Goal: Task Accomplishment & Management: Use online tool/utility

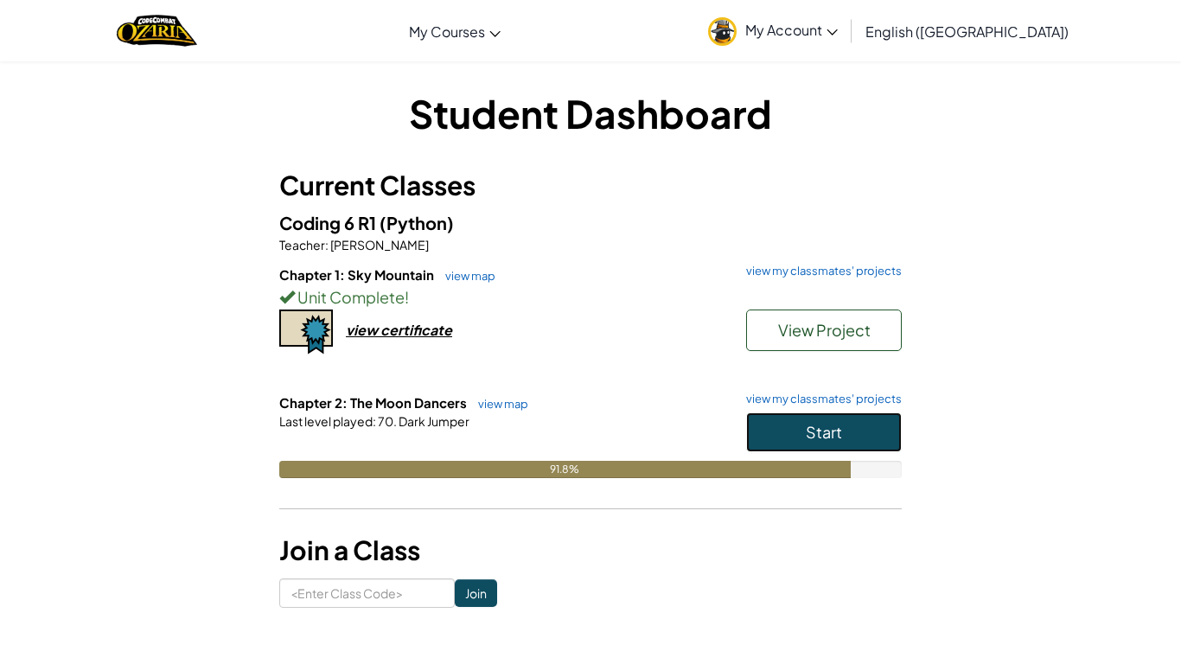
click at [774, 438] on button "Start" at bounding box center [824, 432] width 156 height 40
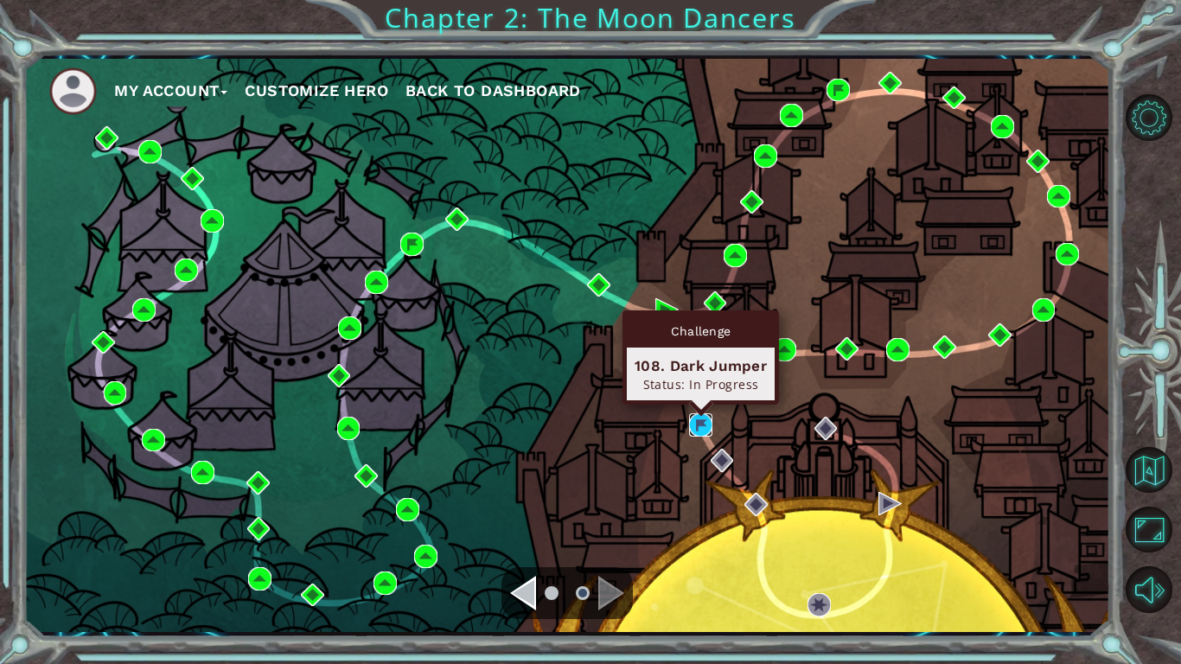
click at [697, 423] on img at bounding box center [700, 424] width 23 height 23
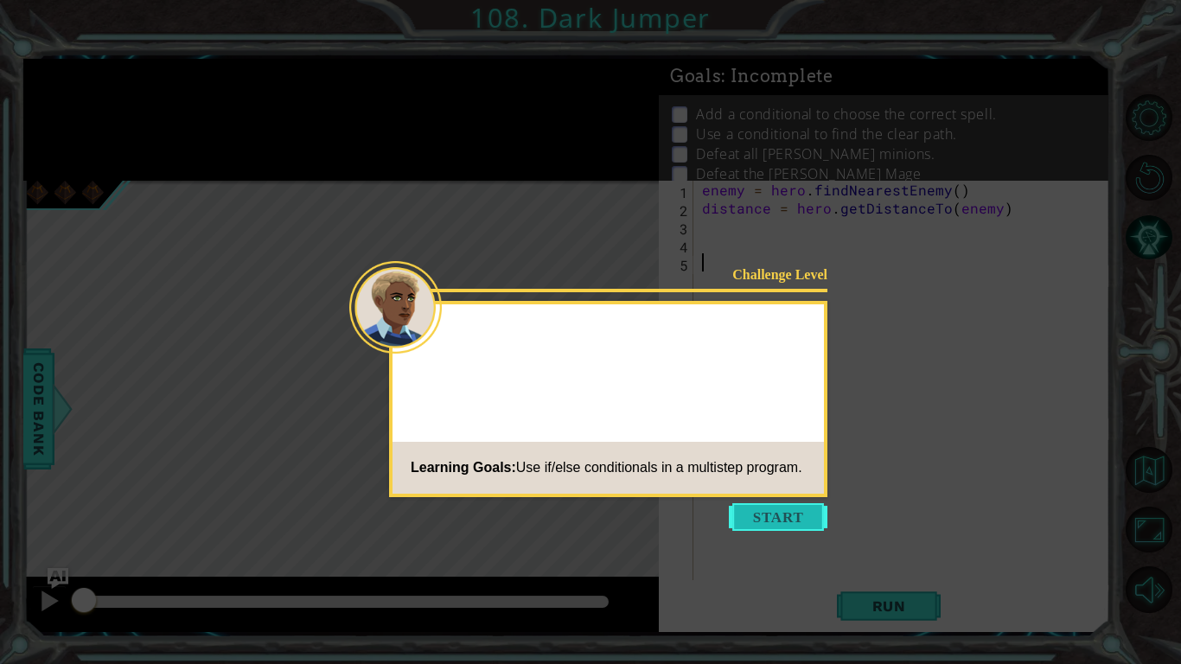
click at [769, 520] on button "Start" at bounding box center [778, 517] width 99 height 28
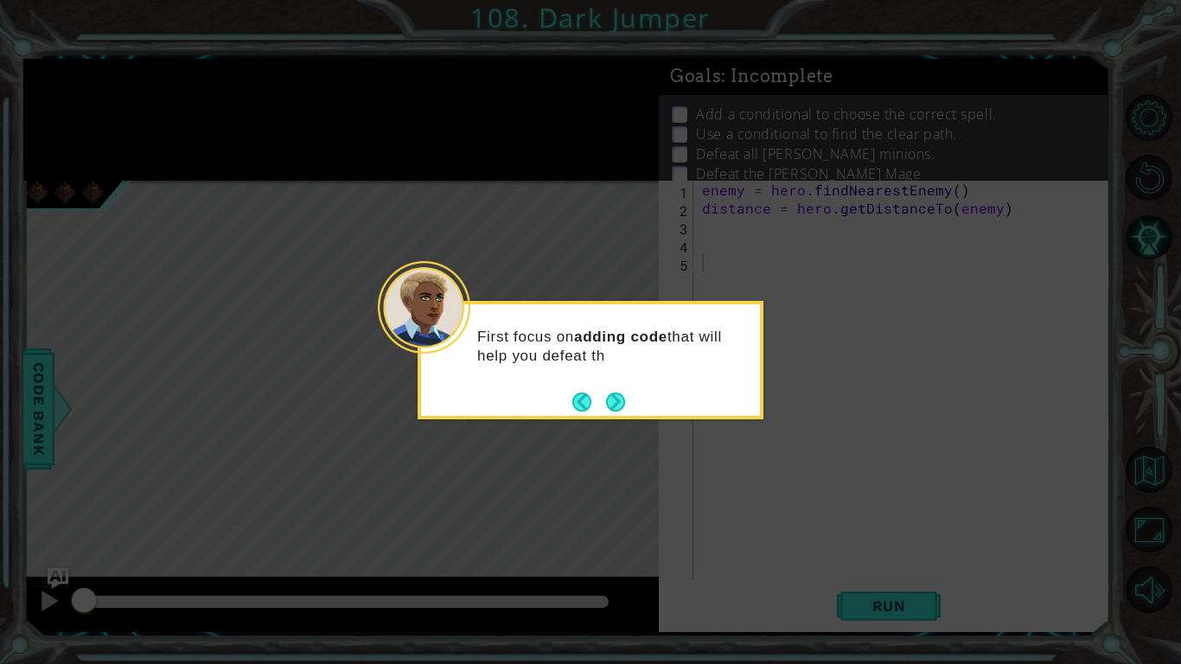
click at [632, 385] on div "First focus on adding code that will help you defeat [PERSON_NAME]" at bounding box center [590, 354] width 339 height 87
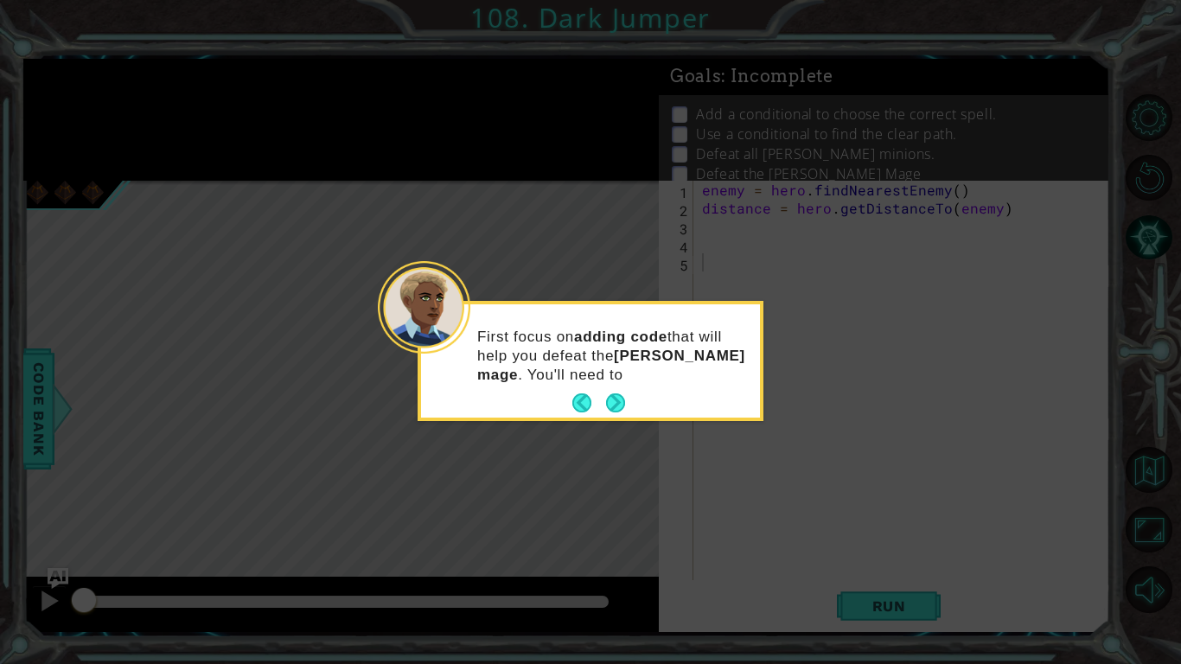
click at [625, 390] on div "First focus on adding code that will help you defeat the [PERSON_NAME] mage . Y…" at bounding box center [590, 364] width 339 height 106
click at [626, 392] on button "Next" at bounding box center [615, 403] width 23 height 23
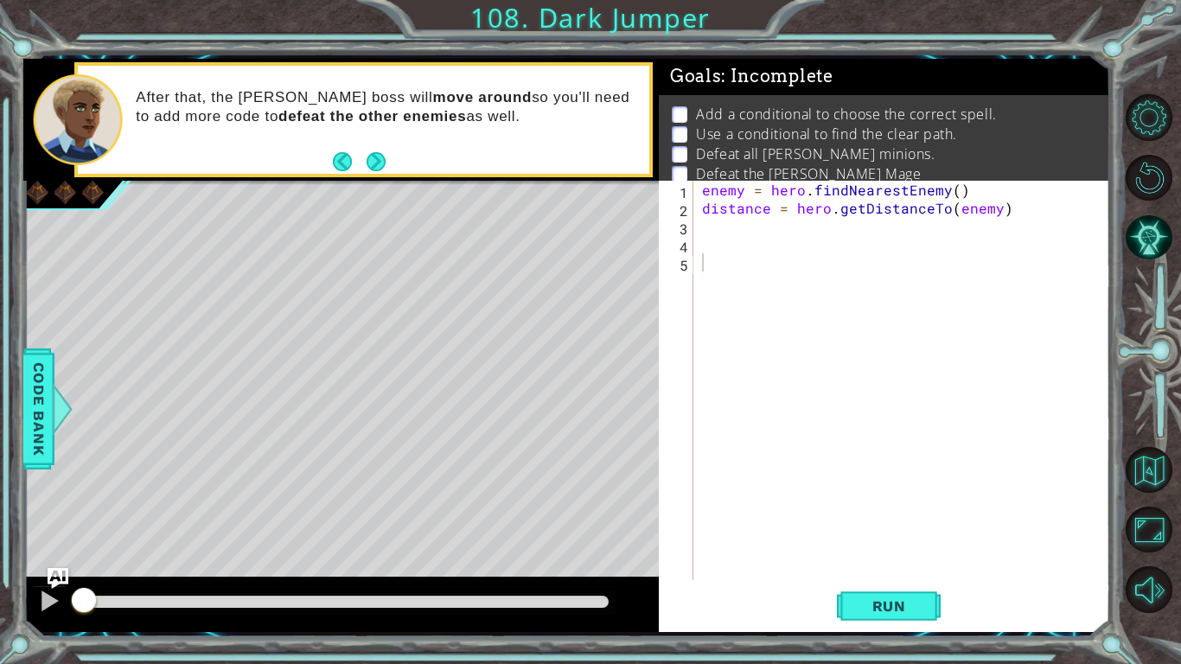
click at [630, 384] on div "Level Map" at bounding box center [422, 435] width 799 height 509
click at [127, 431] on div "Level Map" at bounding box center [422, 435] width 799 height 509
click at [376, 165] on button "Next" at bounding box center [376, 161] width 20 height 20
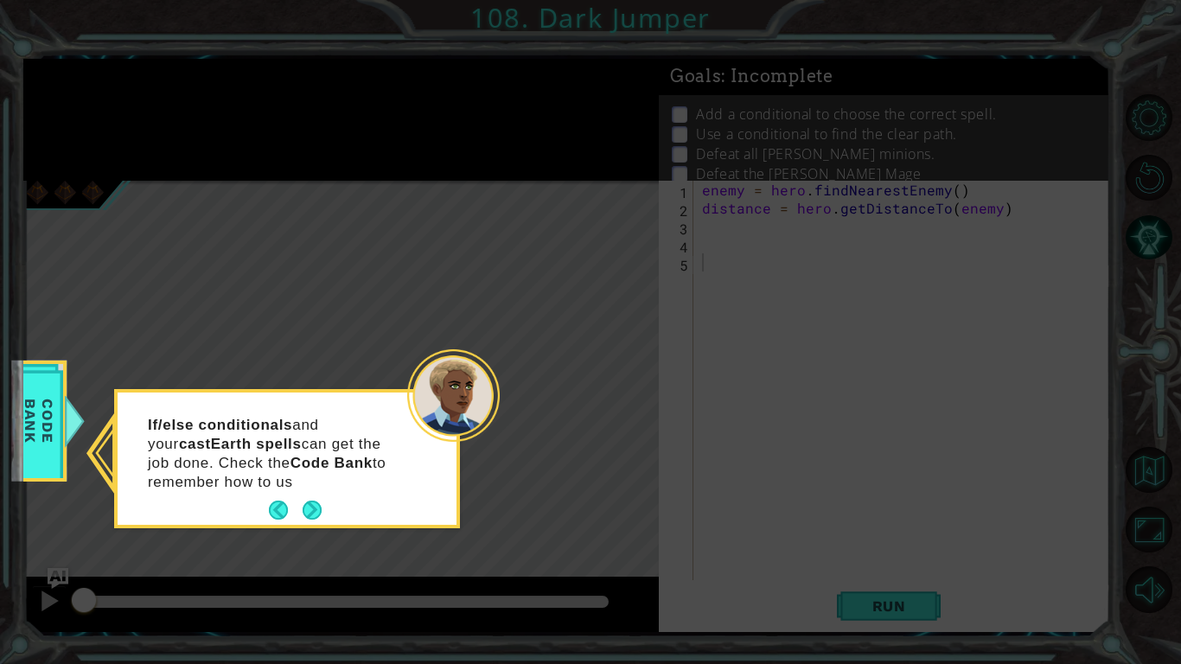
click at [318, 494] on div "If/else conditionals and your castEarth spells can get the job done. Check the …" at bounding box center [287, 461] width 339 height 125
click at [314, 505] on button "Next" at bounding box center [312, 510] width 24 height 24
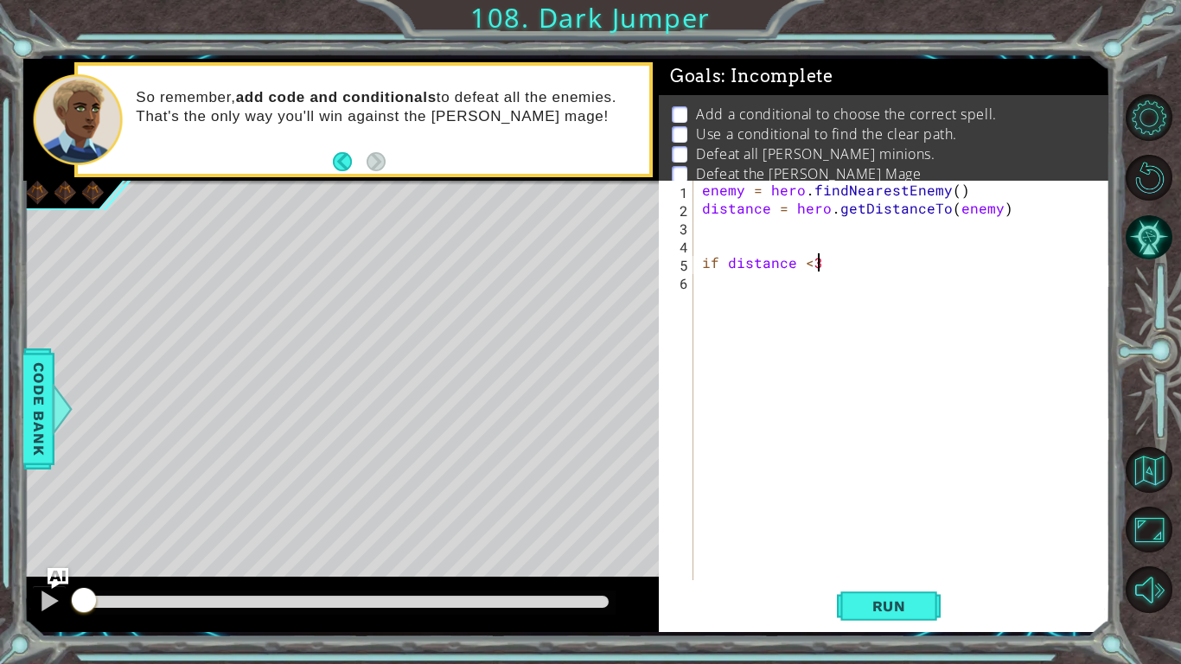
scroll to position [0, 6]
type textarea "if distance < 3:"
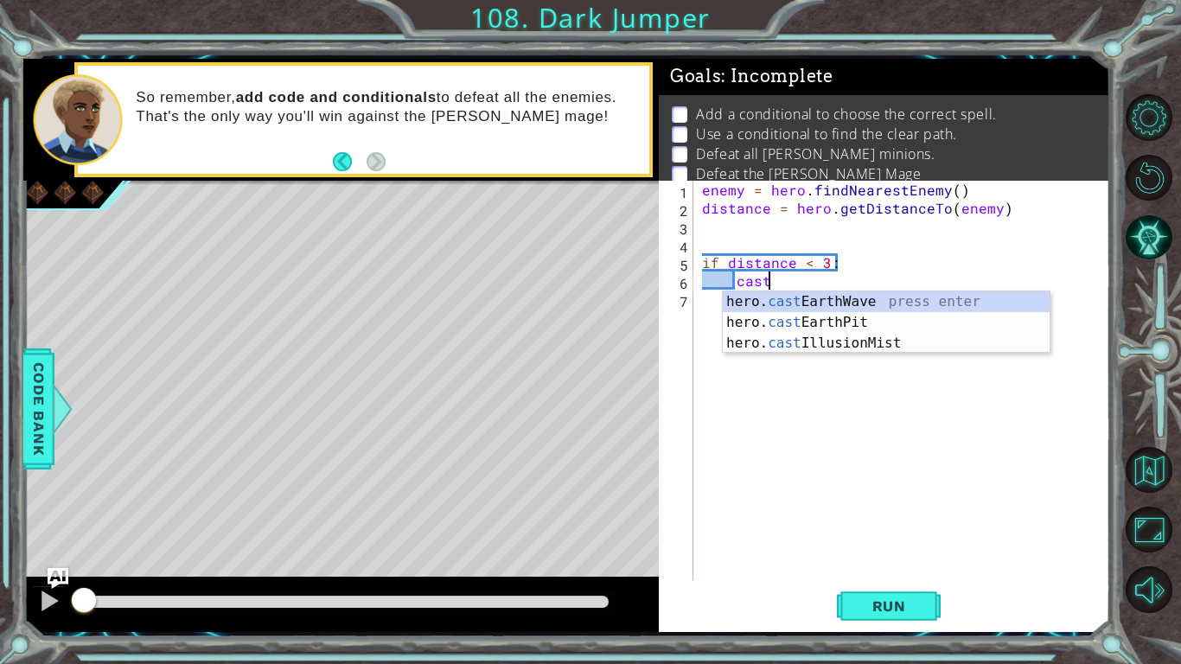
scroll to position [0, 3]
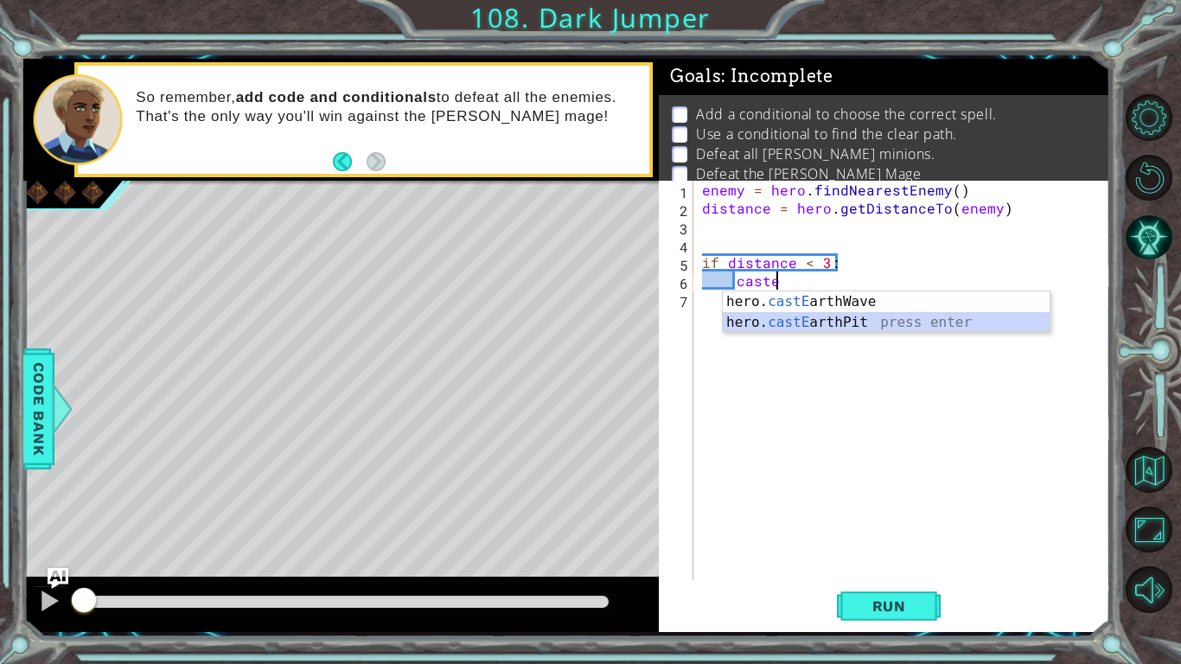
type textarea "hero.castEarthPit(enemy)"
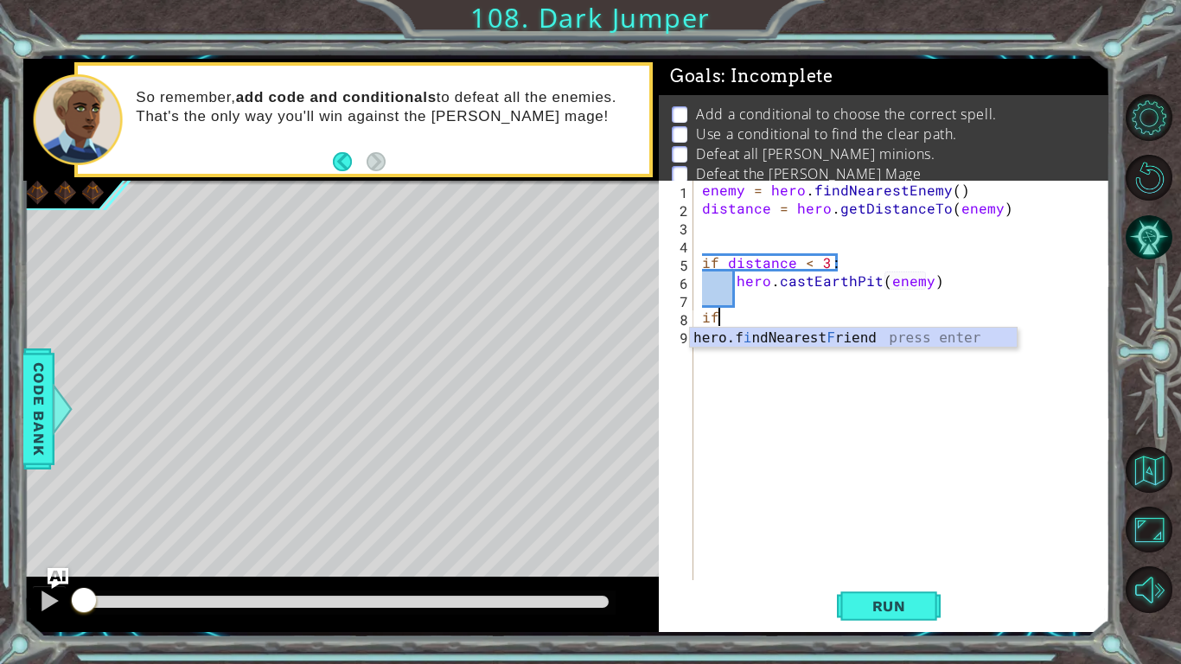
type textarea "i"
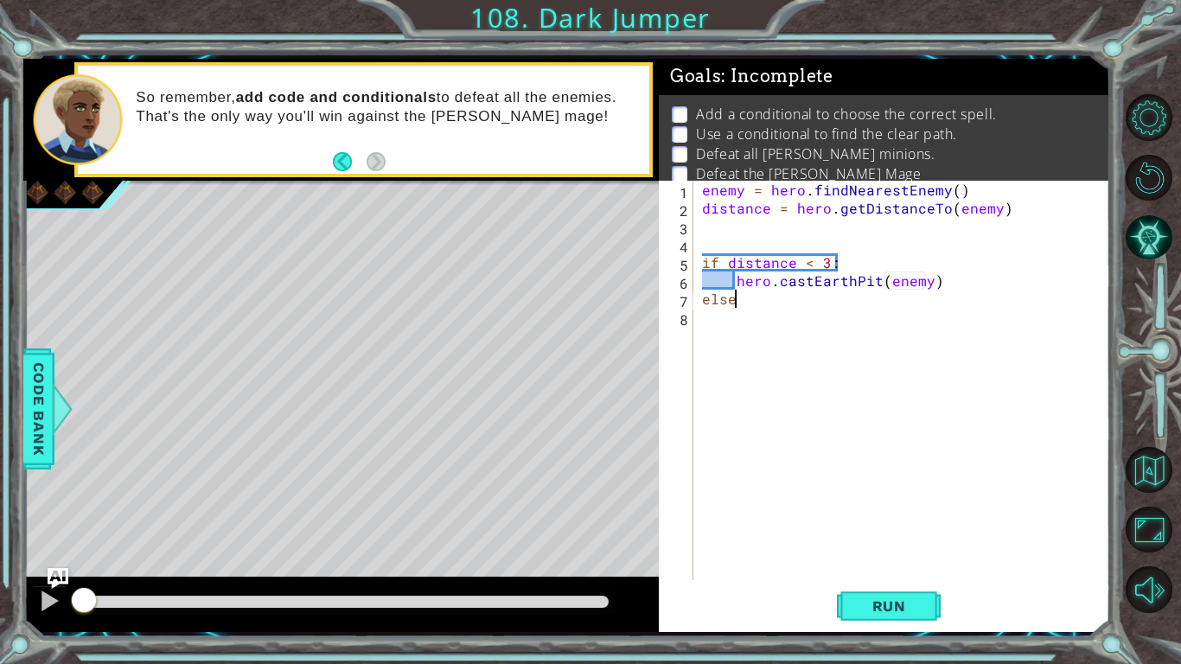
type textarea "else:"
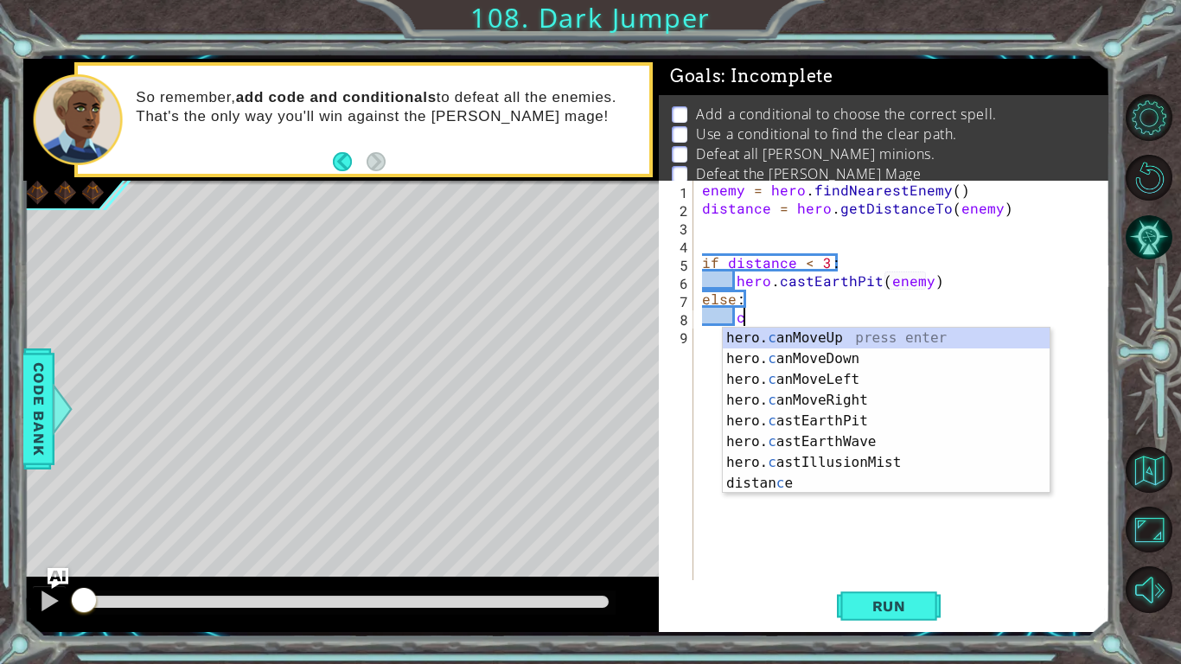
type textarea "cas"
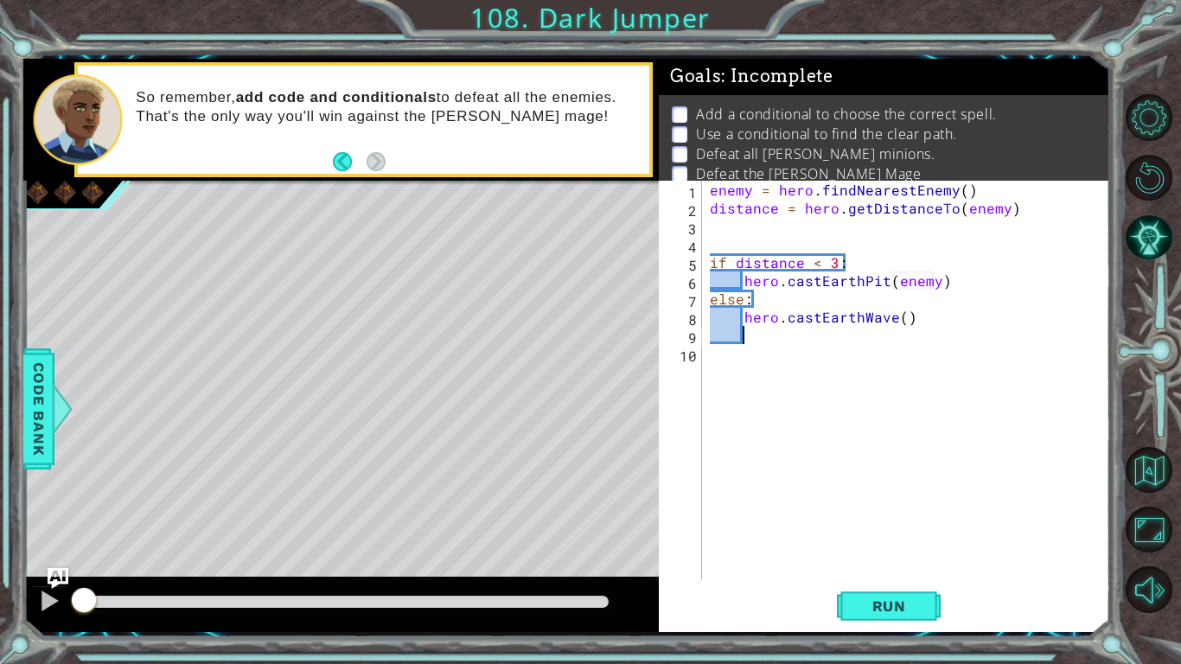
type textarea "="
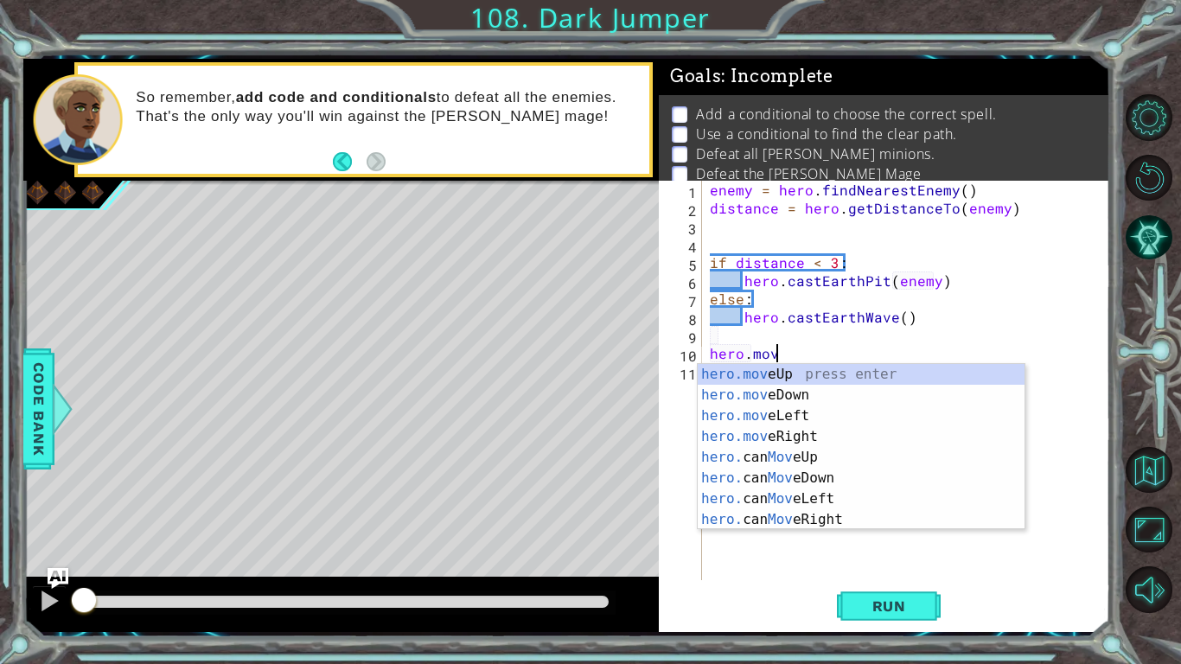
scroll to position [0, 3]
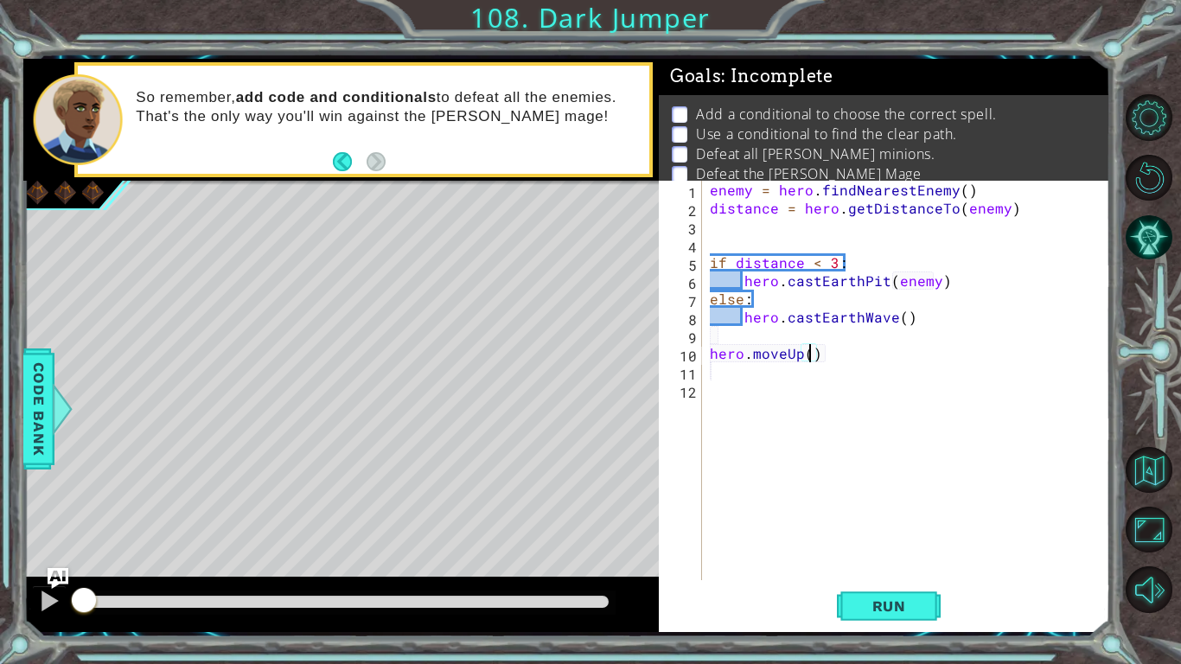
type textarea "hero.moveUp(2)"
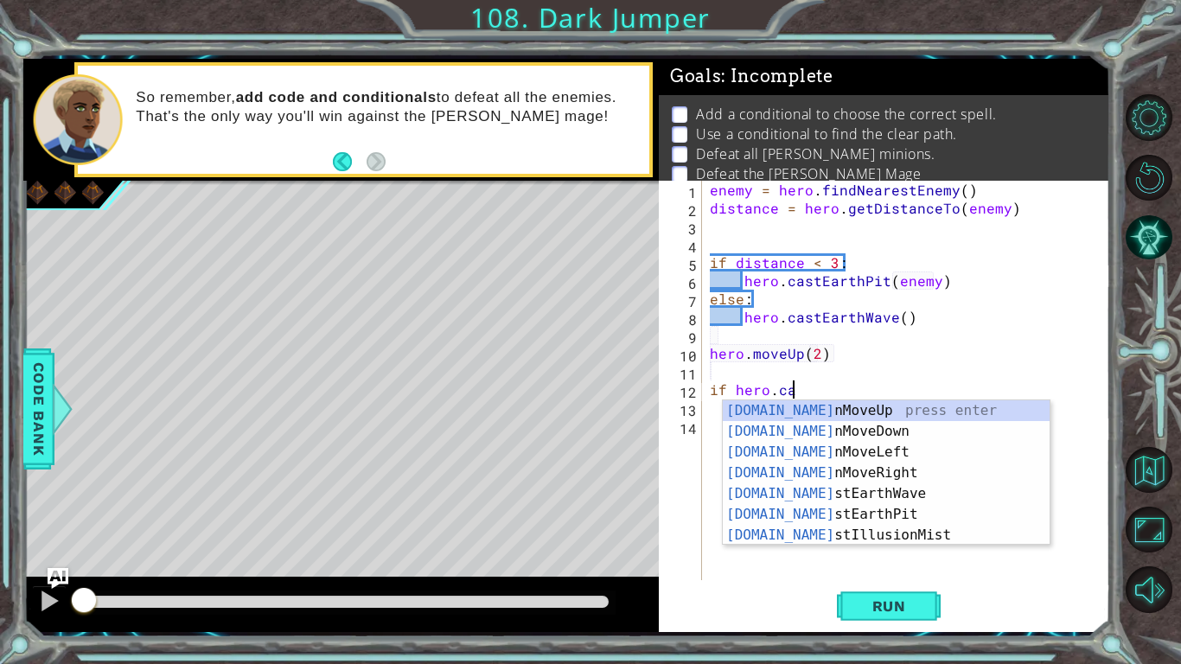
scroll to position [0, 4]
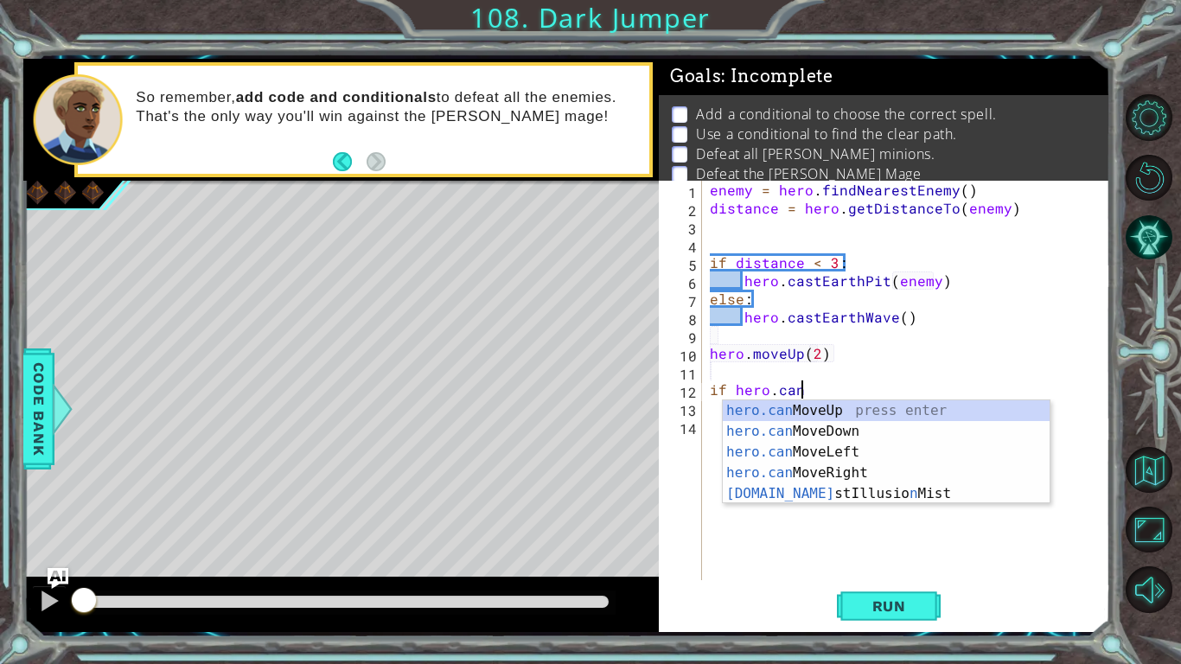
type textarea "if hero.canMoveUp()"
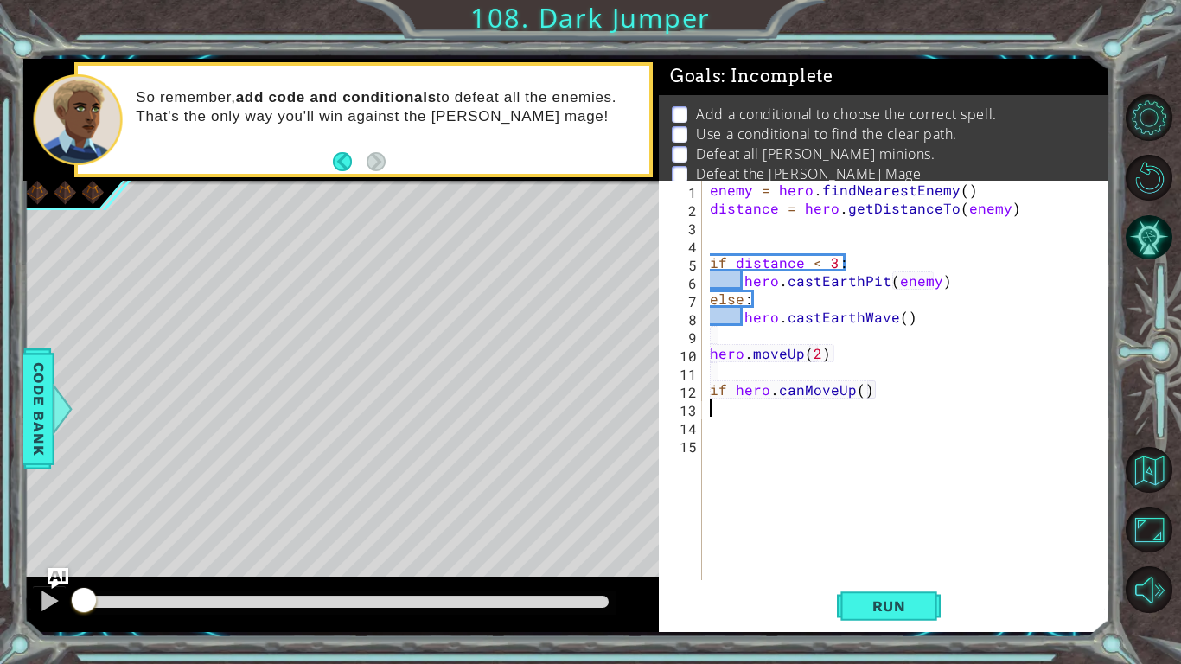
scroll to position [0, 0]
type textarea "if hero.canMoveUp():"
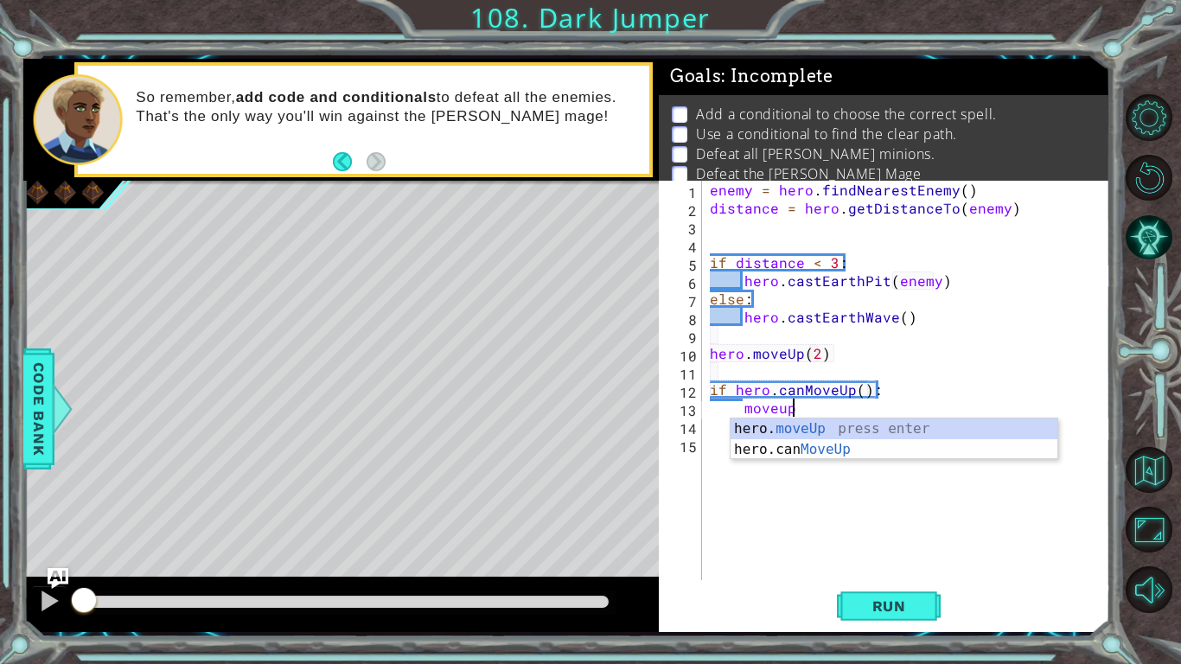
scroll to position [0, 4]
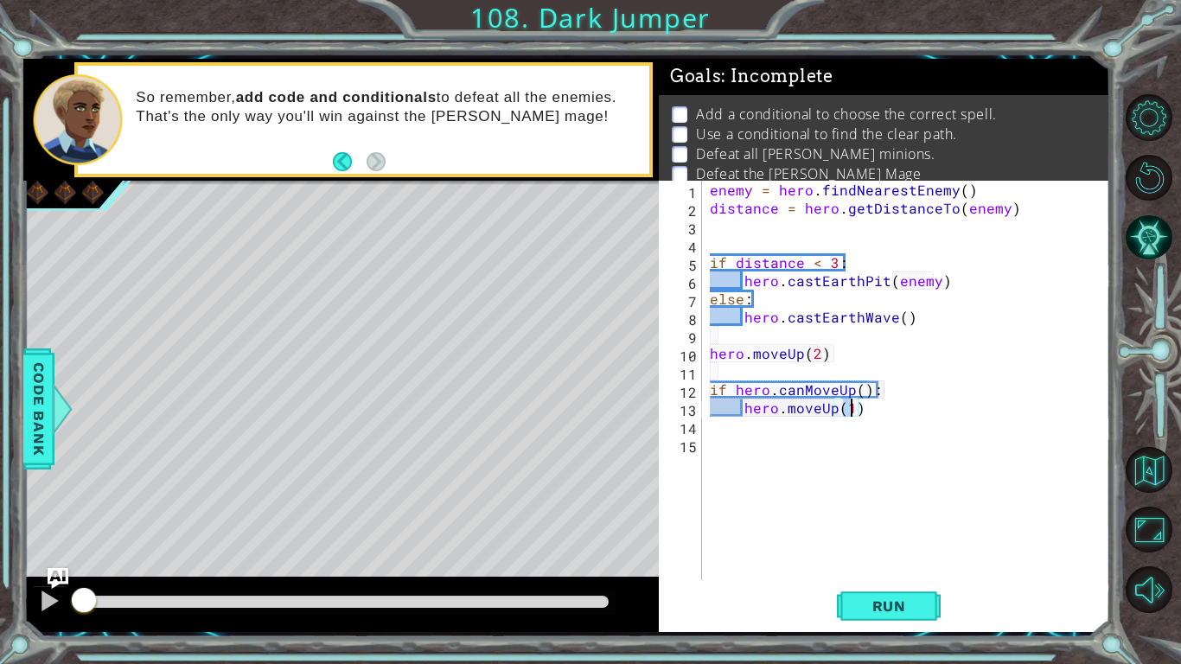
type textarea "hero.moveUp(2)"
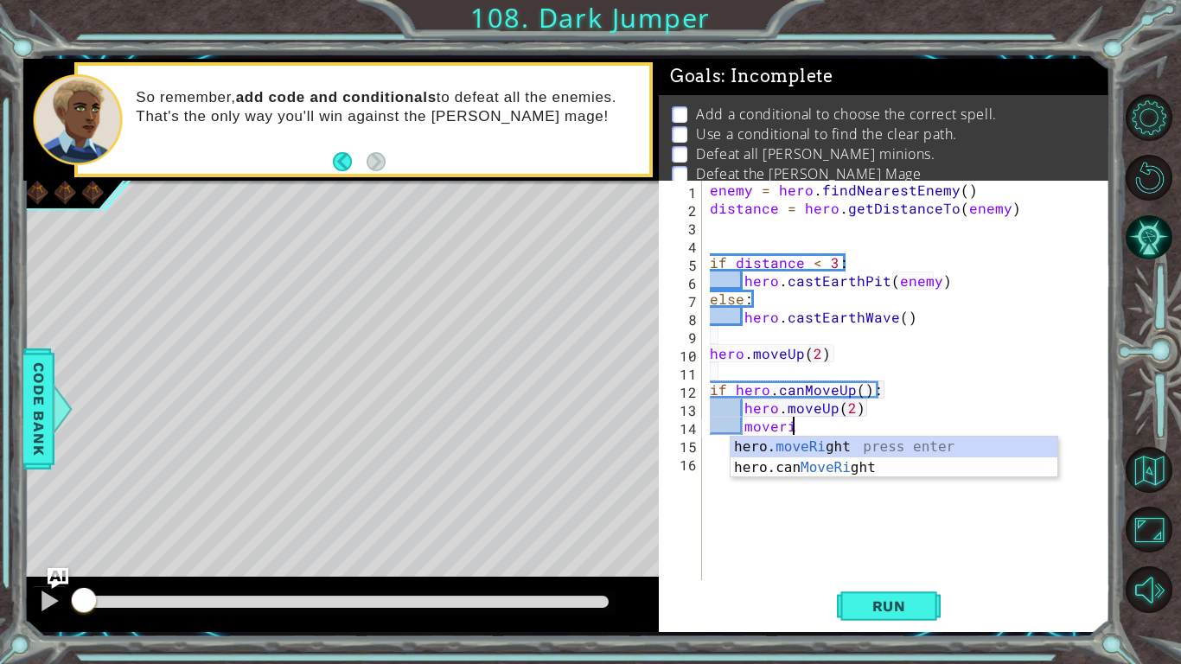
type textarea "hero.moveRight(1)"
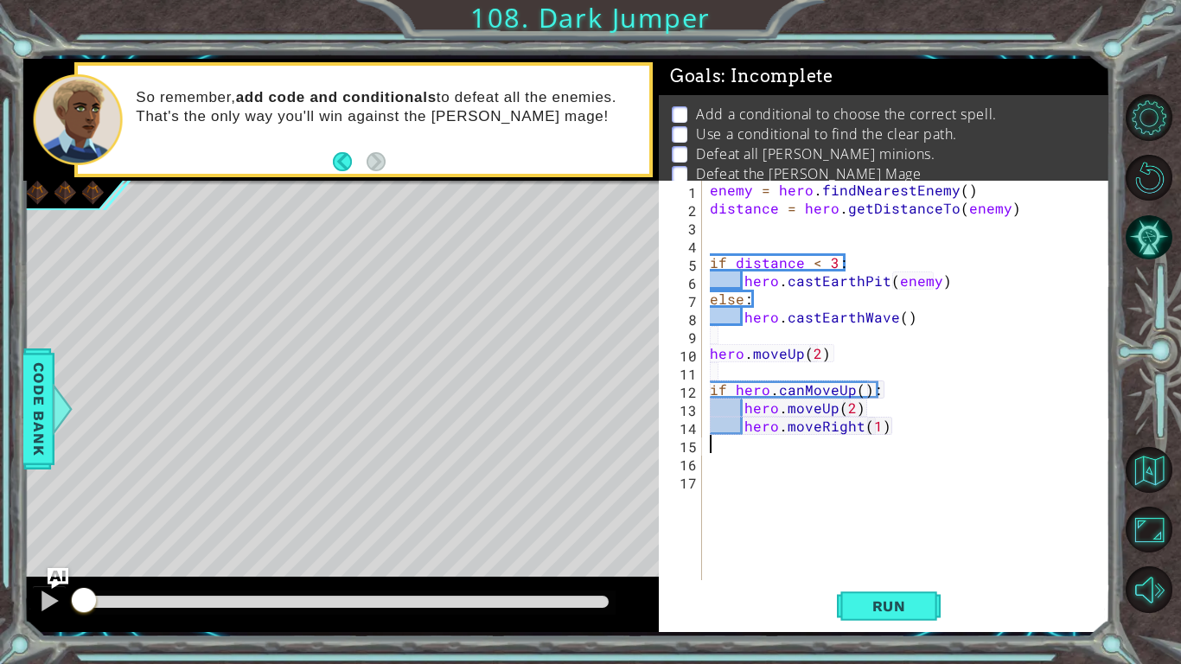
scroll to position [0, 0]
type textarea "else:"
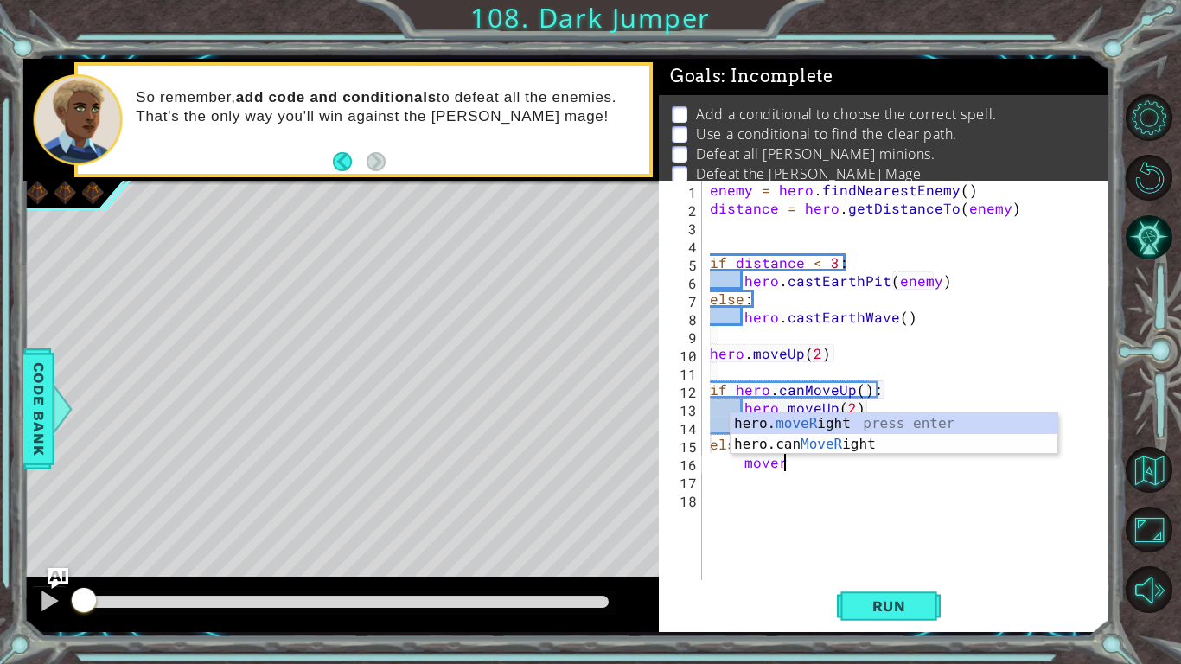
scroll to position [0, 4]
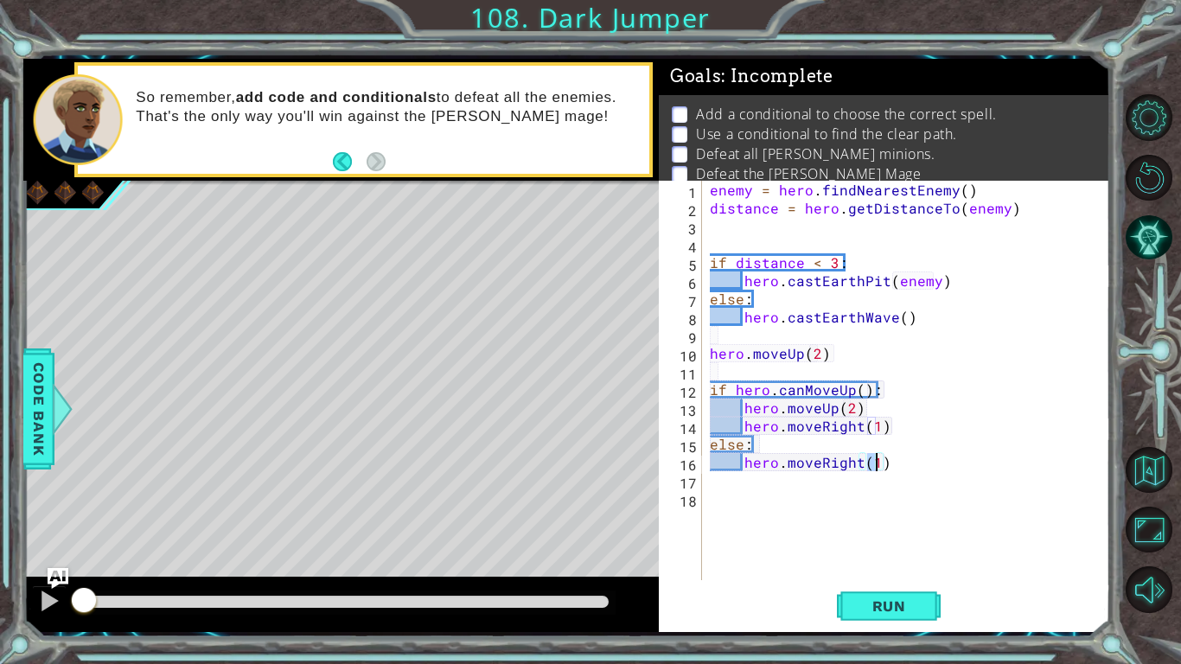
type textarea "hero.moveRight(2)"
click at [878, 422] on div "enemy = hero . findNearestEnemy ( ) distance = hero . getDistanceTo ( enemy ) i…" at bounding box center [910, 399] width 408 height 436
type textarea "hero.moveRight(2)"
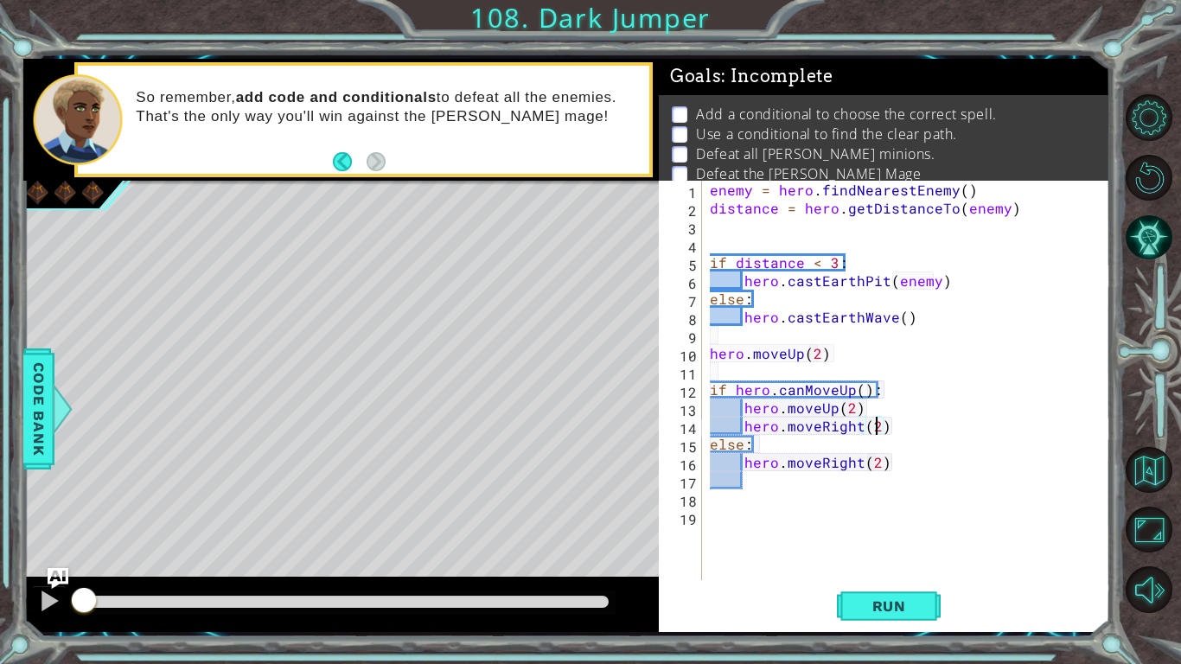
click at [900, 477] on div "enemy = hero . findNearestEnemy ( ) distance = hero . getDistanceTo ( enemy ) i…" at bounding box center [910, 399] width 408 height 436
type textarea "hero.moveUp(2)"
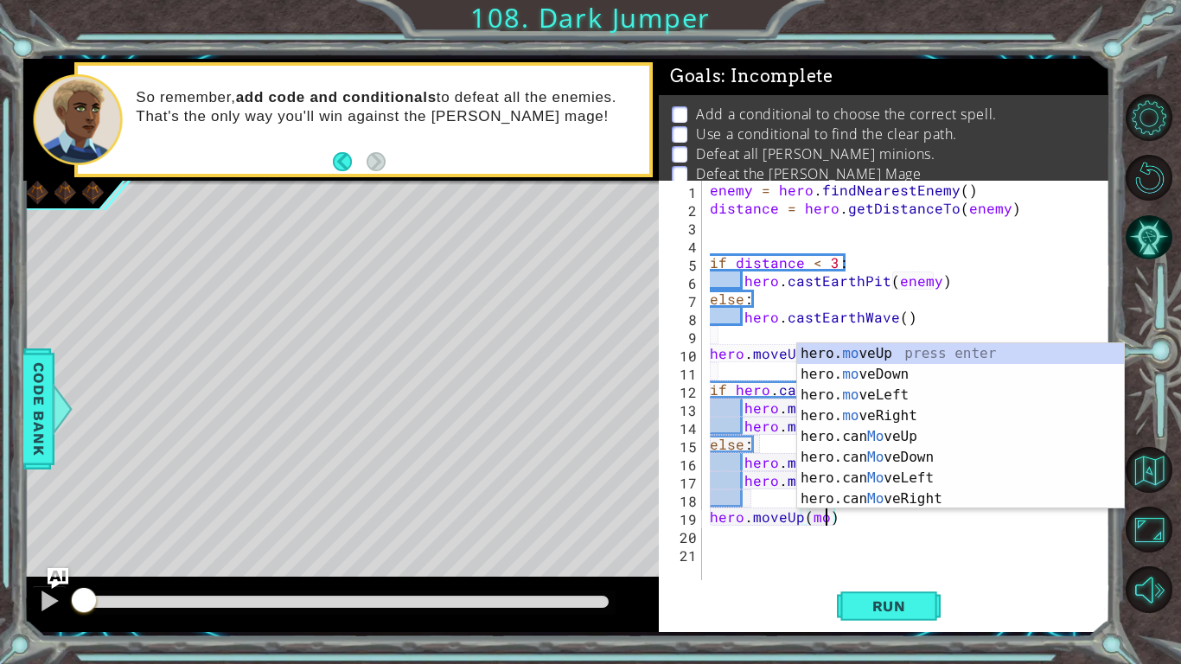
scroll to position [0, 6]
type textarea "hero.moveUp(1)"
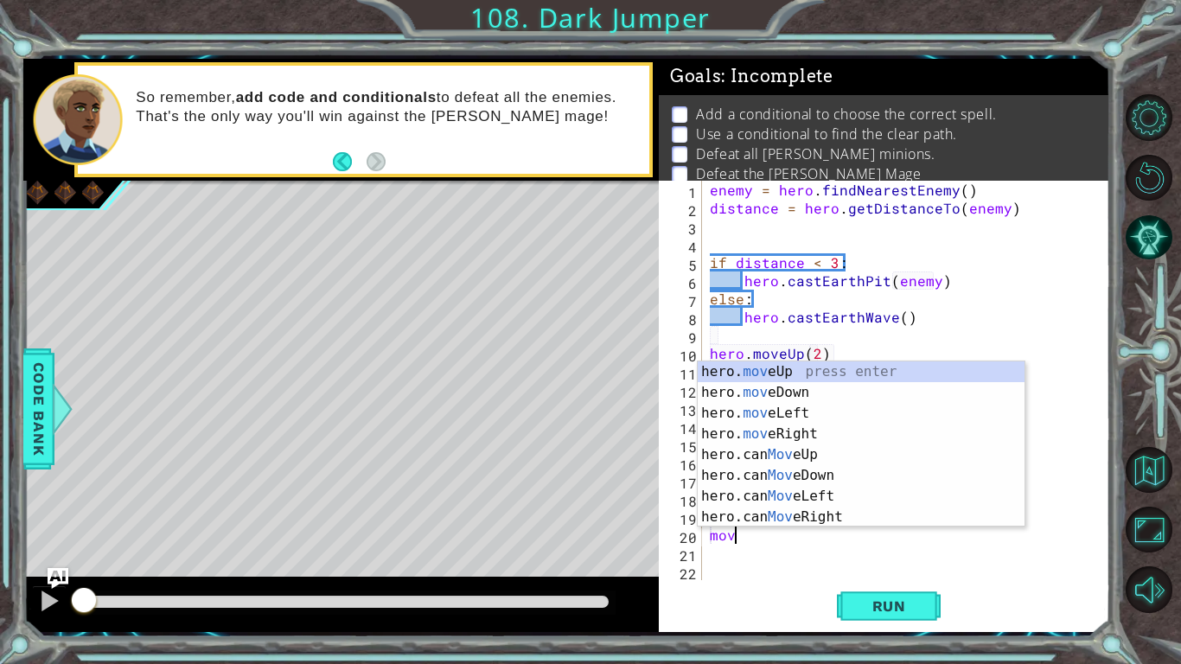
scroll to position [0, 2]
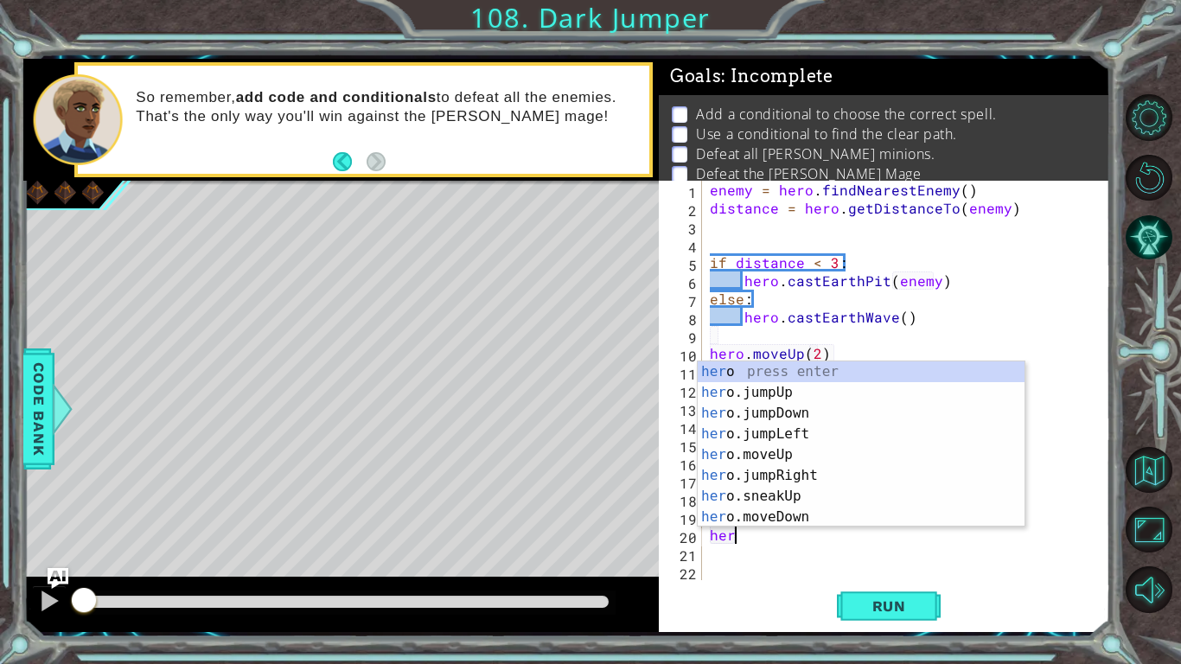
type textarea "h"
type textarea "hero.moveUp(1)"
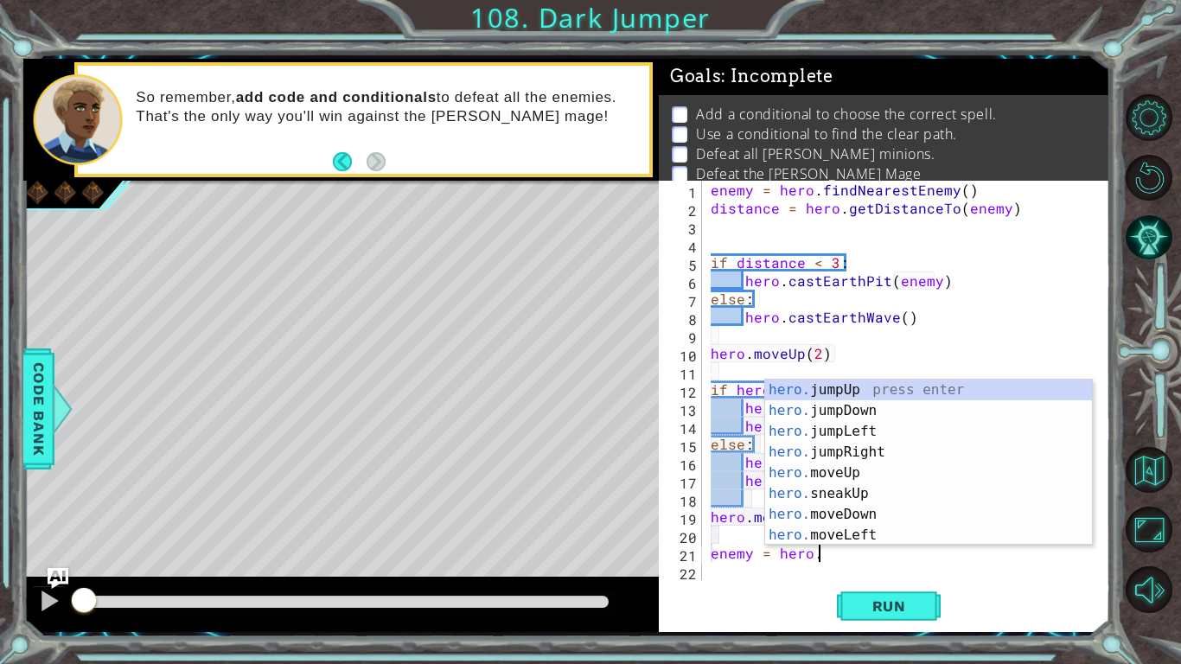
type textarea "enemy = hero.f"
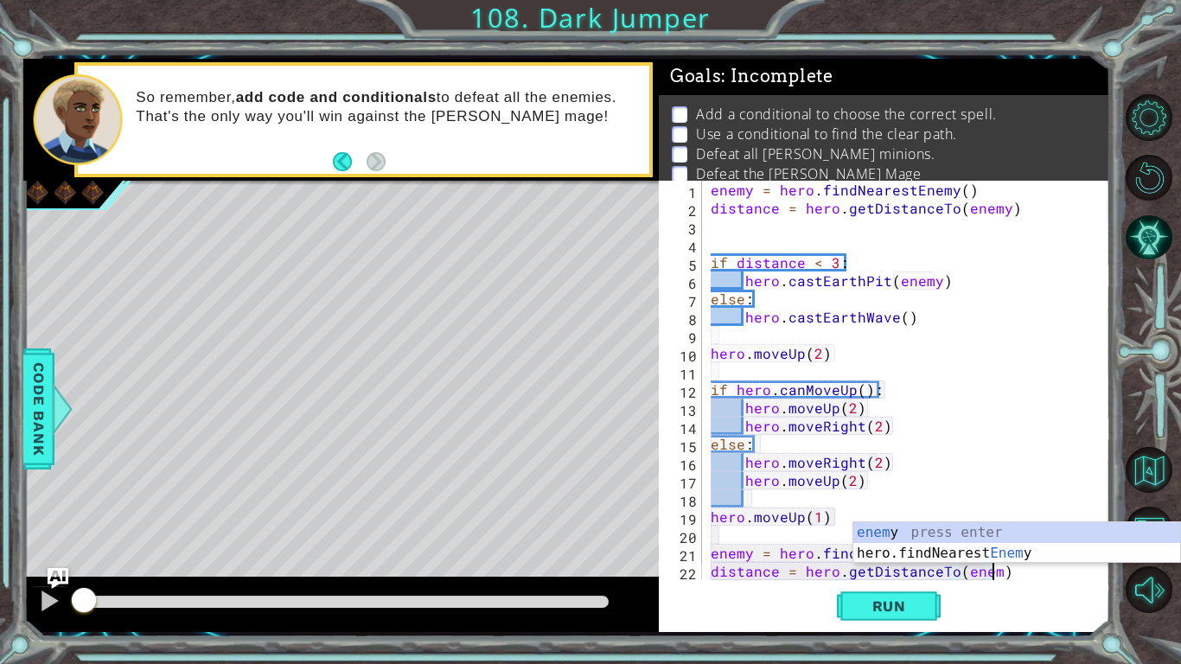
scroll to position [0, 17]
type textarea "distance = hero.getDistanceTo(enemy)"
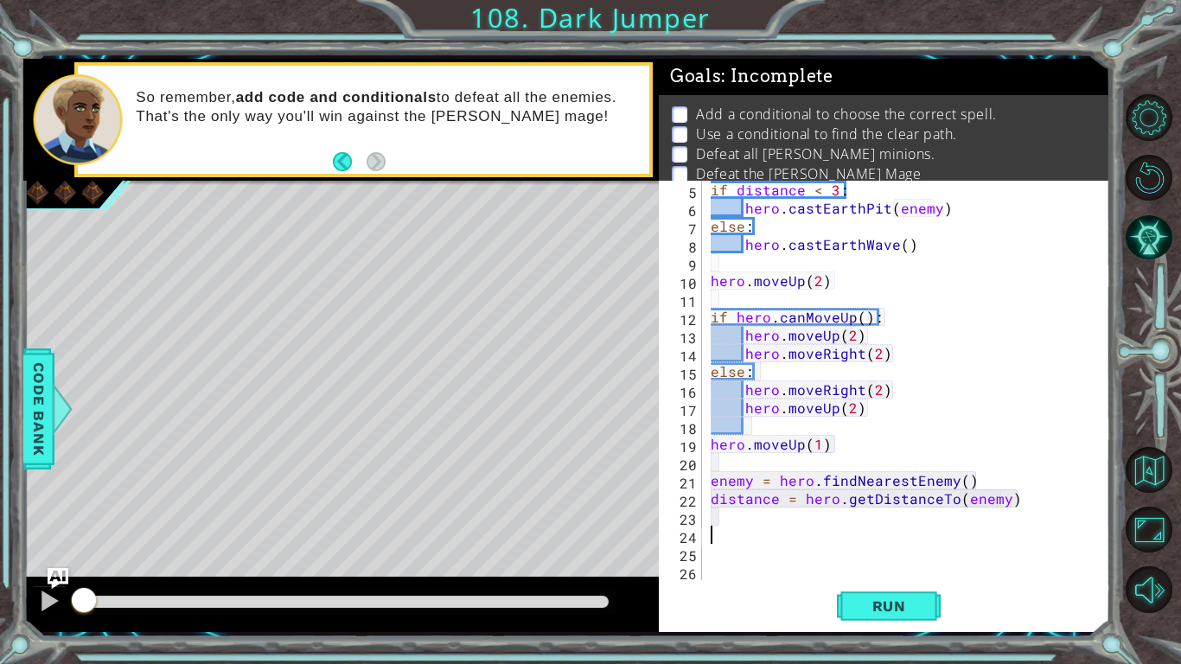
scroll to position [73, 0]
type textarea "if distance < 3:"
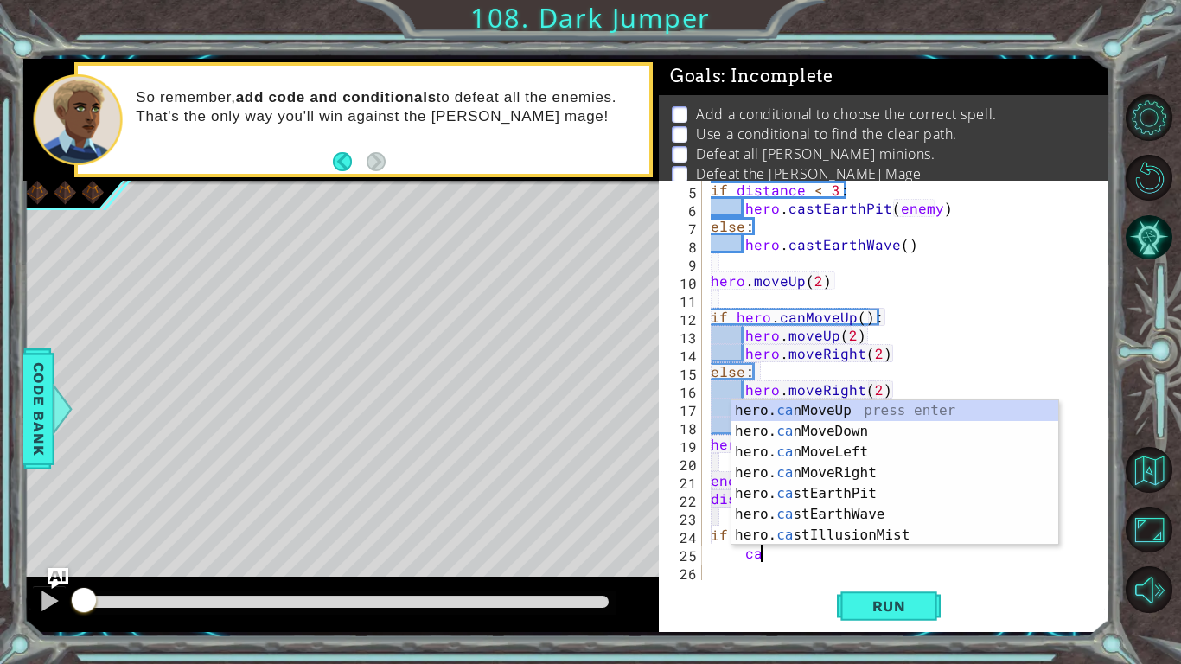
scroll to position [0, 3]
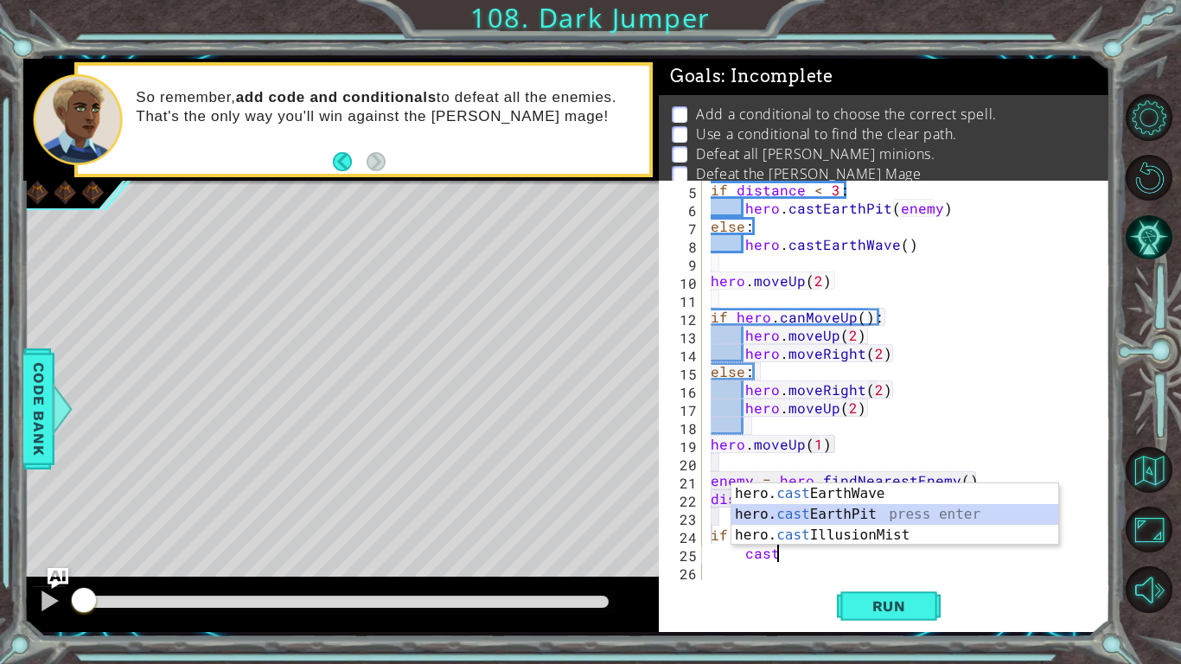
type textarea "hero.castEarthPit(enemy)"
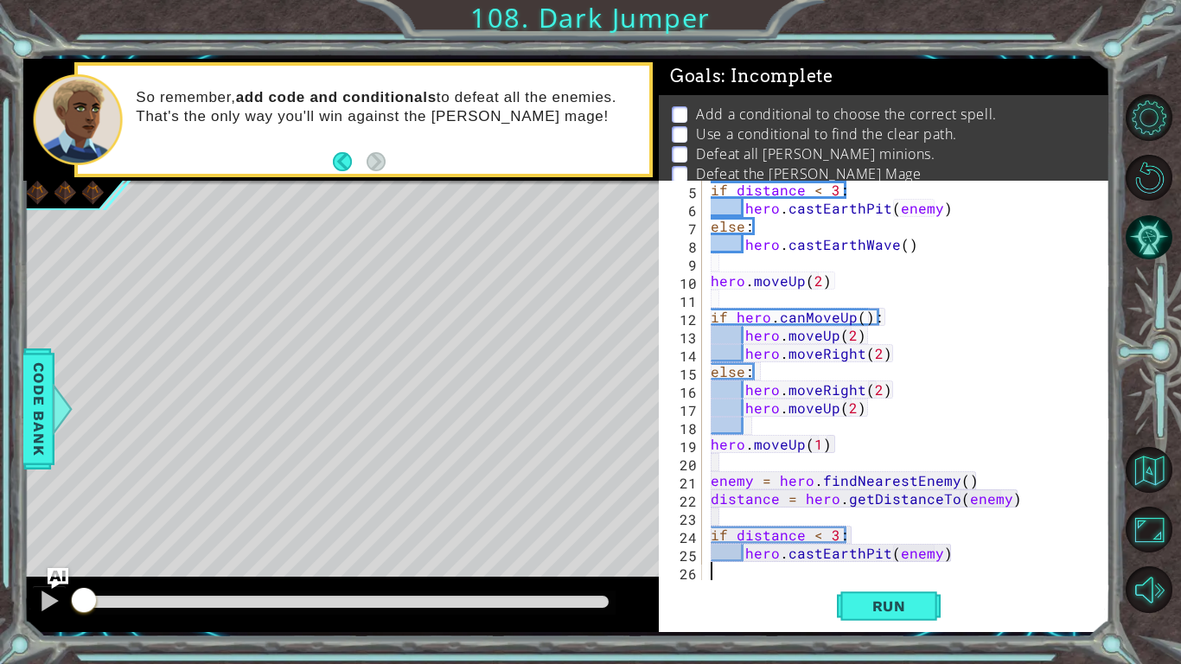
scroll to position [0, 0]
type textarea "else:"
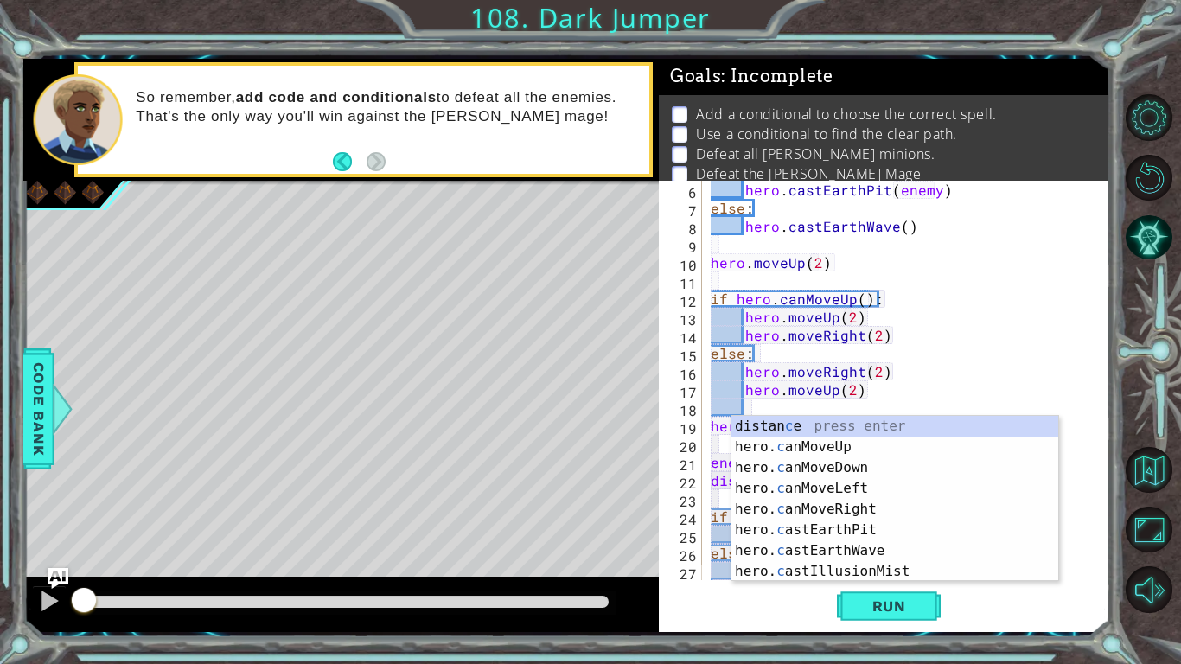
scroll to position [91, 0]
type textarea "cas"
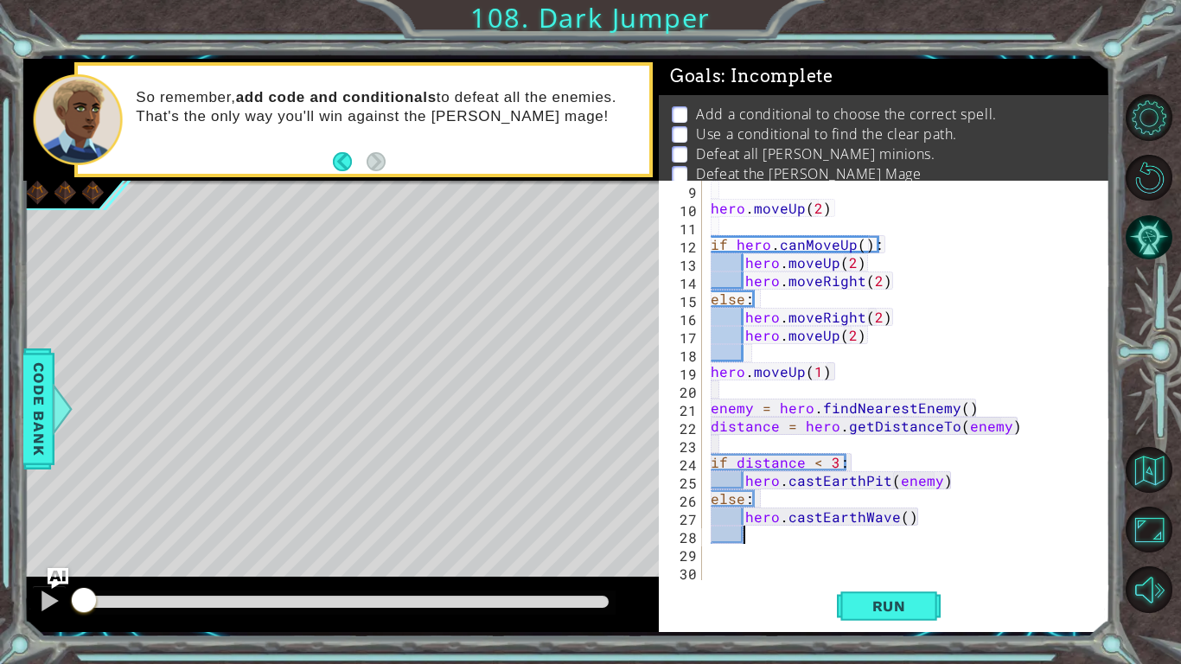
scroll to position [145, 0]
click at [915, 605] on span "Run" at bounding box center [889, 605] width 68 height 17
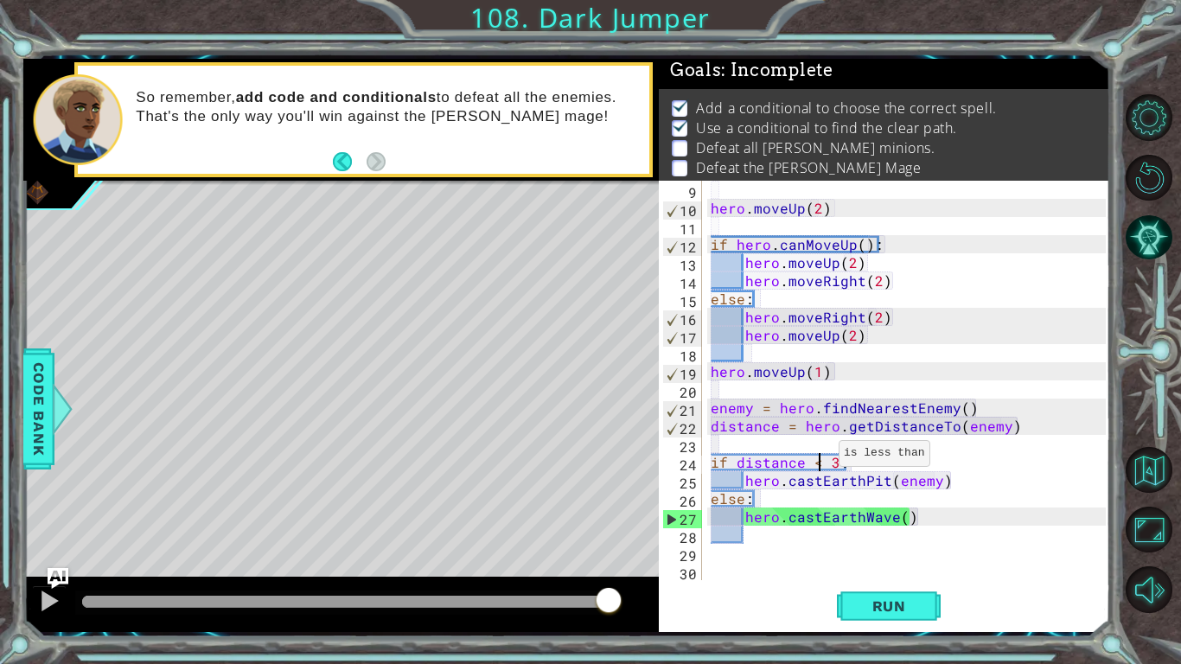
click at [817, 456] on div "hero . moveUp ( 2 ) if hero . canMoveUp ( ) : hero . moveUp ( 2 ) hero . moveRi…" at bounding box center [910, 399] width 407 height 436
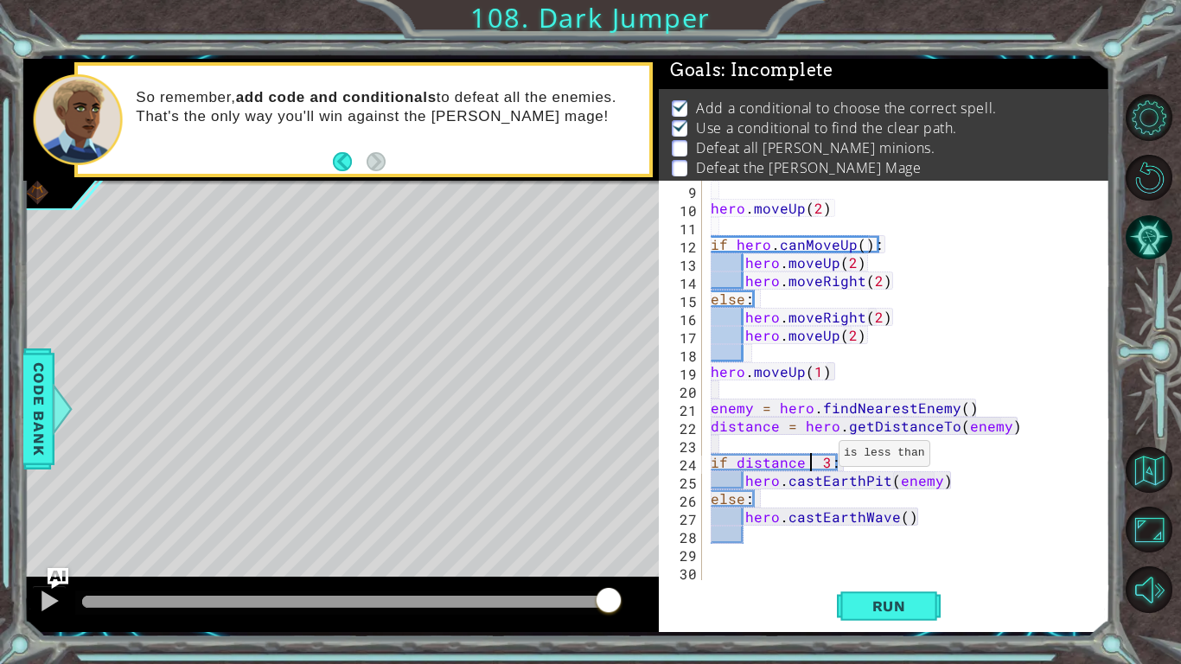
scroll to position [0, 6]
click at [912, 605] on span "Run" at bounding box center [889, 605] width 68 height 17
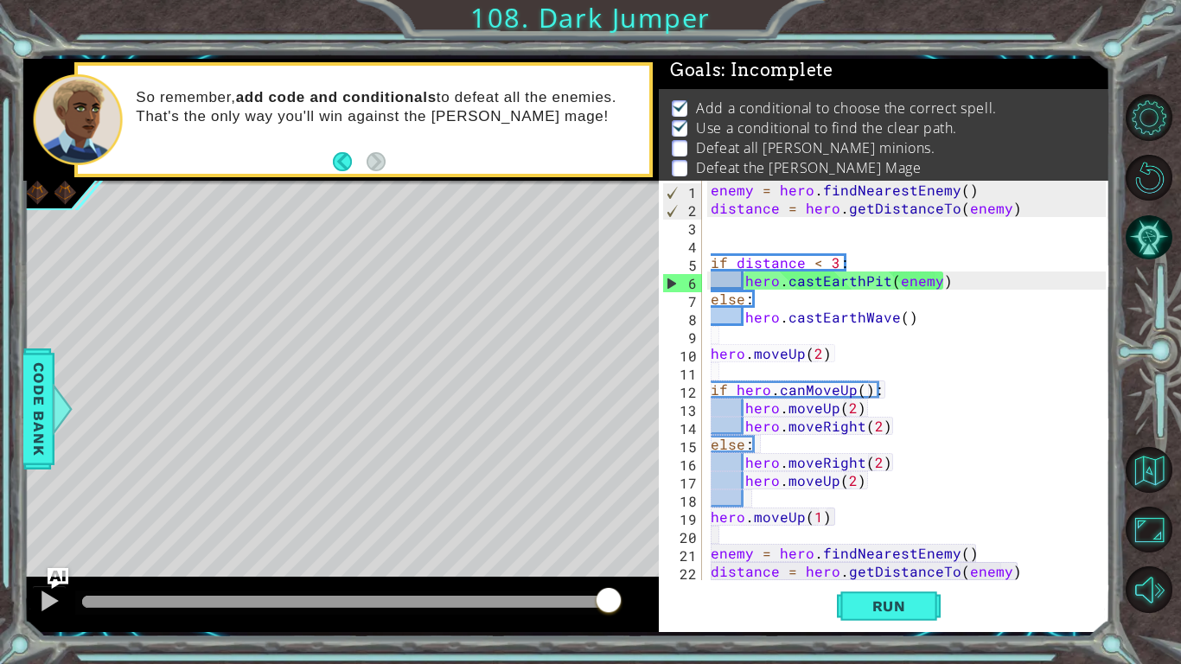
scroll to position [0, 0]
click at [823, 264] on div "enemy = hero . findNearestEnemy ( ) distance = hero . getDistanceTo ( enemy ) i…" at bounding box center [910, 399] width 407 height 436
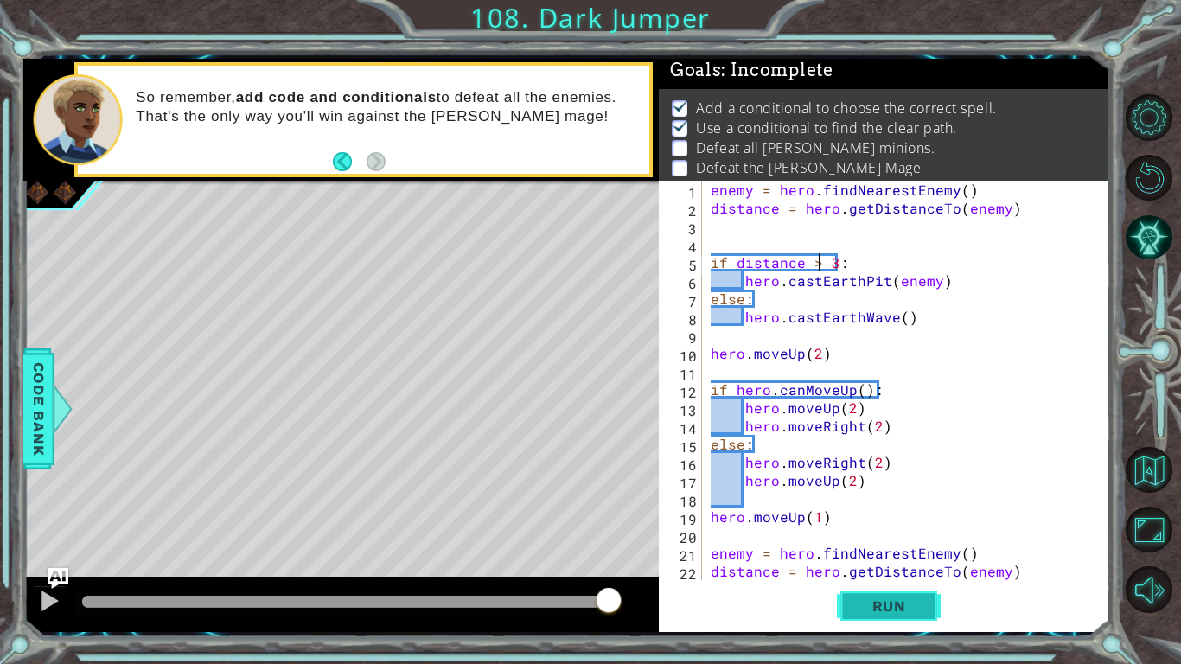
type textarea "if distance > 3:"
click at [883, 608] on span "Run" at bounding box center [889, 605] width 68 height 17
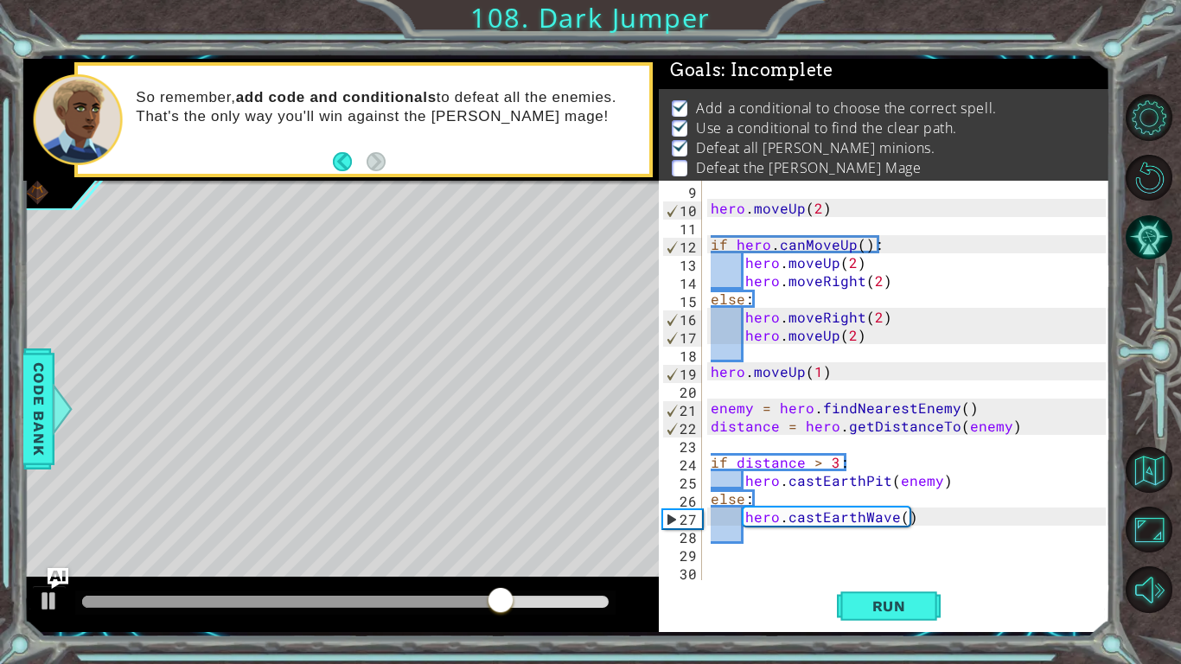
scroll to position [145, 0]
click at [914, 561] on div "hero . moveUp ( 2 ) if hero . canMoveUp ( ) : hero . moveUp ( 2 ) hero . moveRi…" at bounding box center [910, 399] width 407 height 436
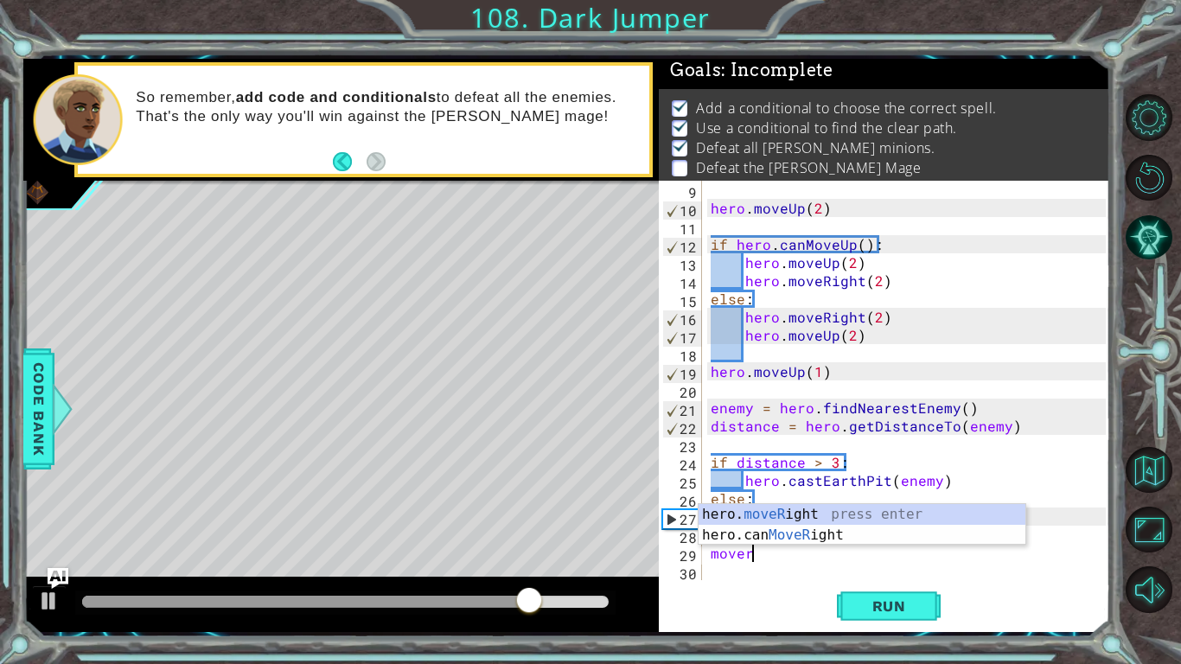
scroll to position [0, 2]
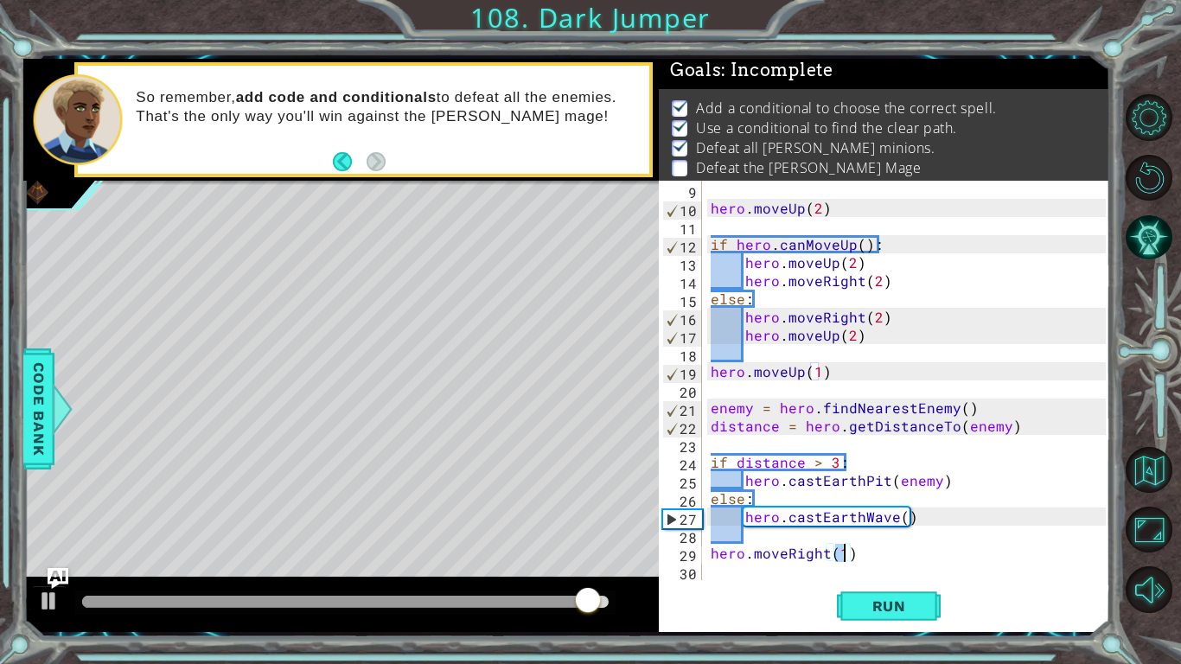
type textarea "hero.moveRight(4)"
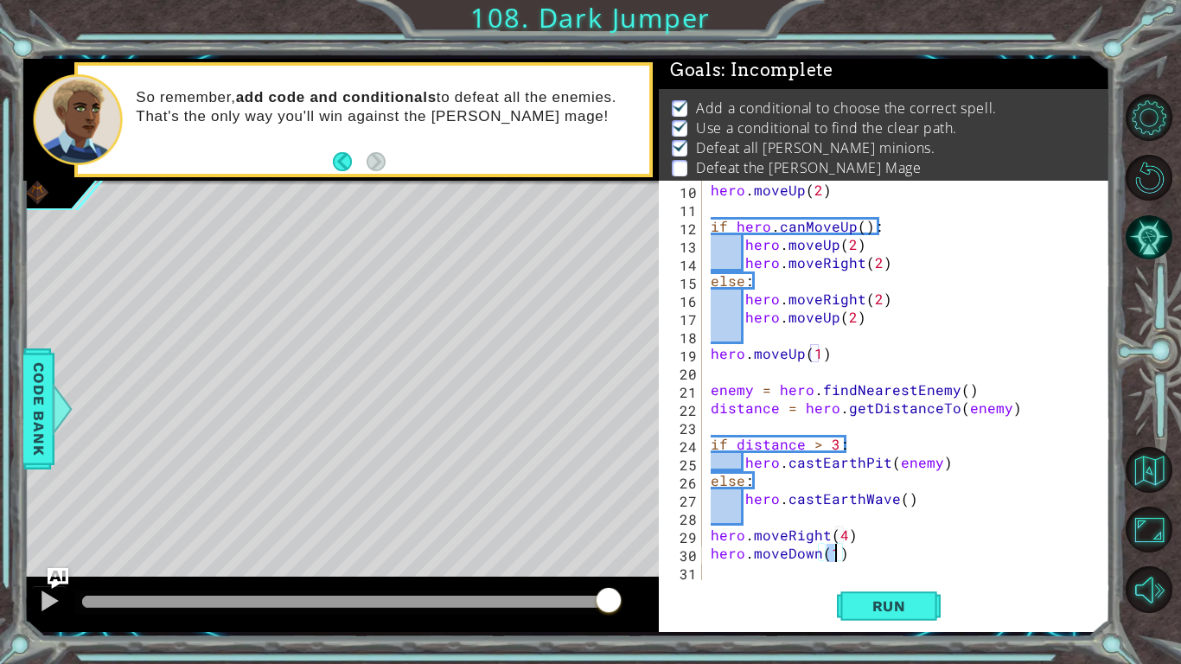
type textarea "hero.moveDown(2)"
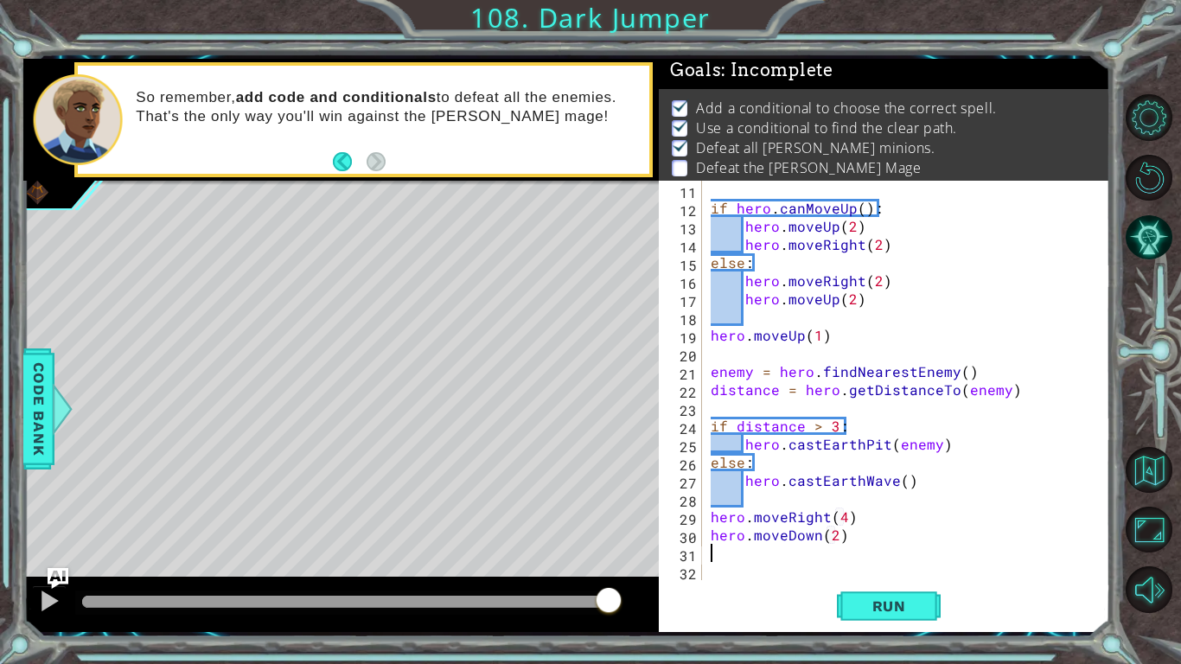
scroll to position [181, 0]
type textarea "cast"
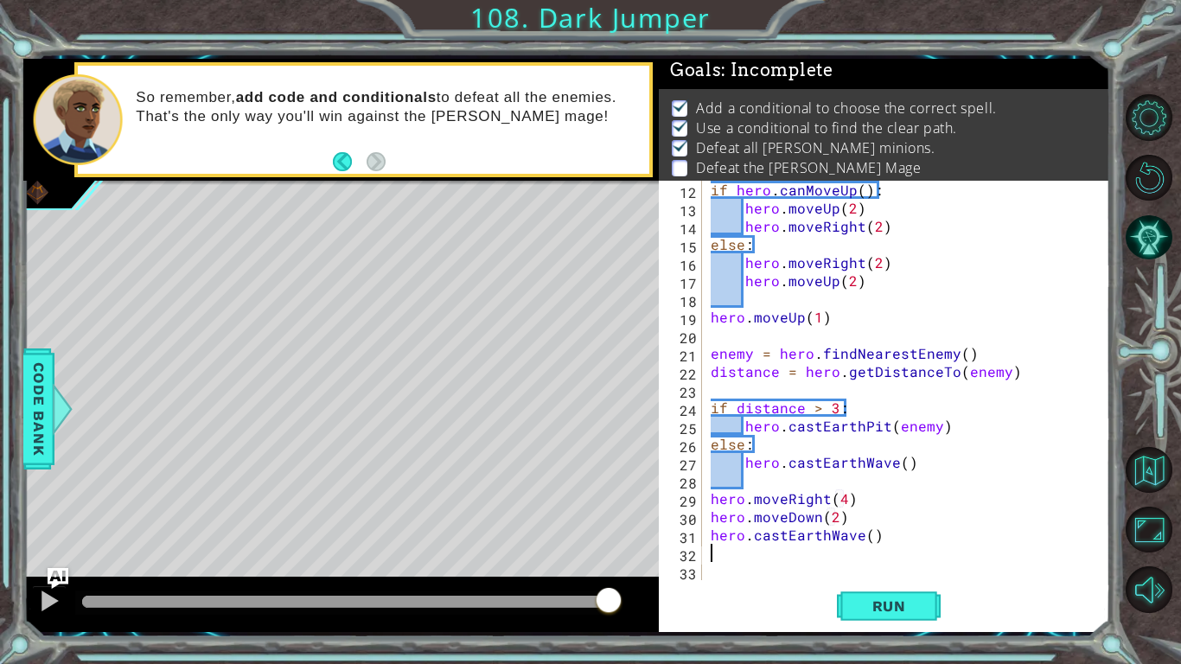
scroll to position [200, 0]
click at [918, 621] on button "Run" at bounding box center [889, 605] width 104 height 45
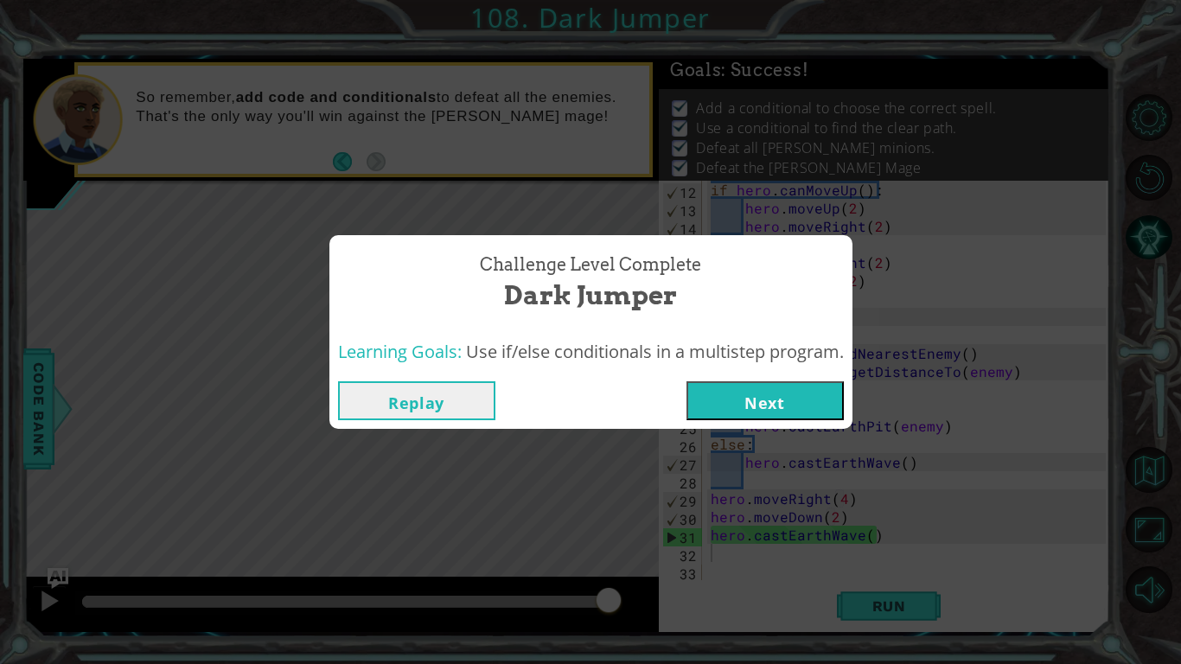
click at [757, 414] on button "Next" at bounding box center [764, 400] width 157 height 39
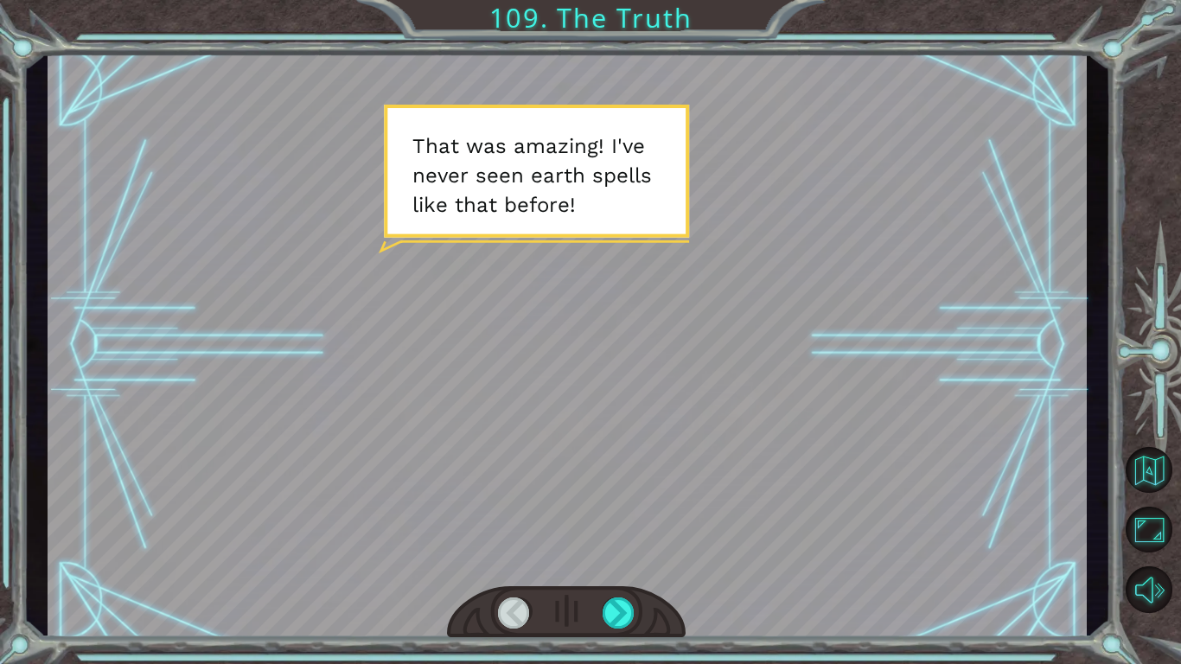
click at [644, 603] on div at bounding box center [566, 612] width 239 height 53
click at [620, 607] on div at bounding box center [618, 612] width 33 height 31
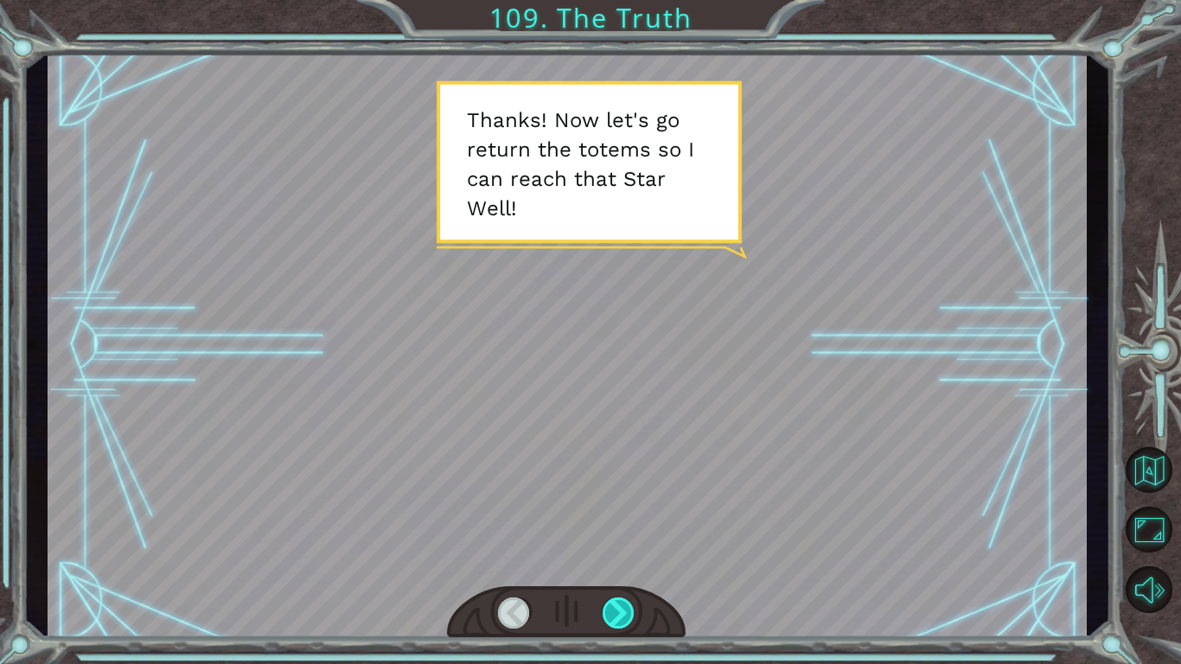
click at [620, 608] on div at bounding box center [618, 612] width 33 height 31
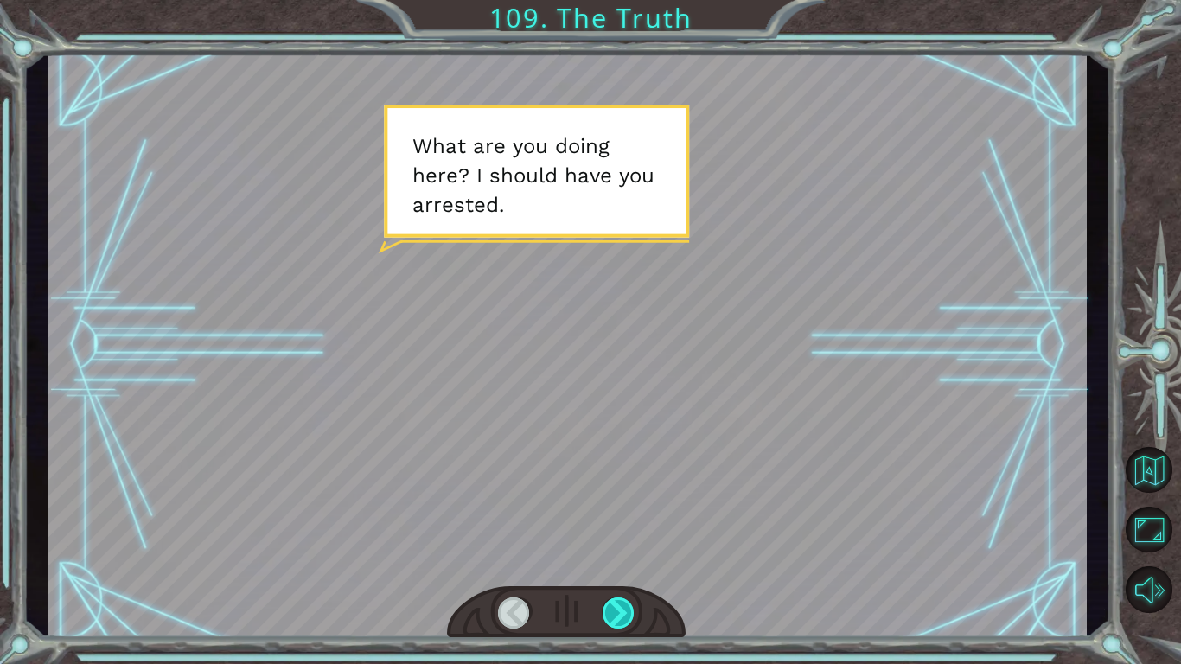
click at [621, 607] on div at bounding box center [618, 612] width 33 height 31
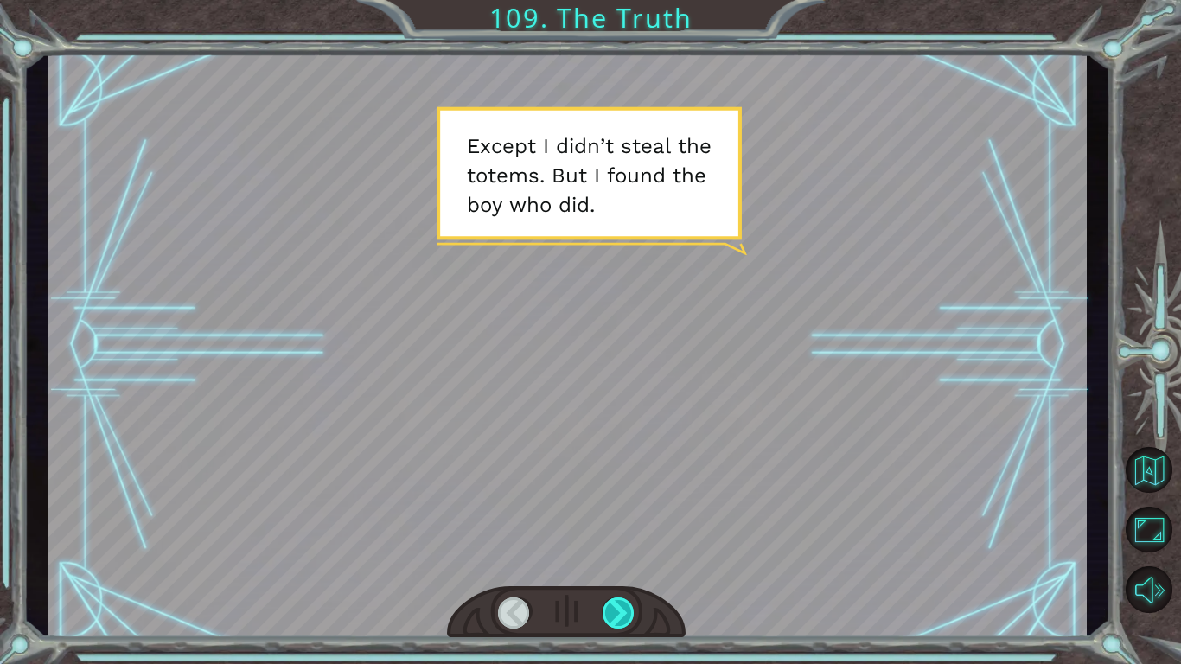
click at [623, 608] on div at bounding box center [618, 612] width 33 height 31
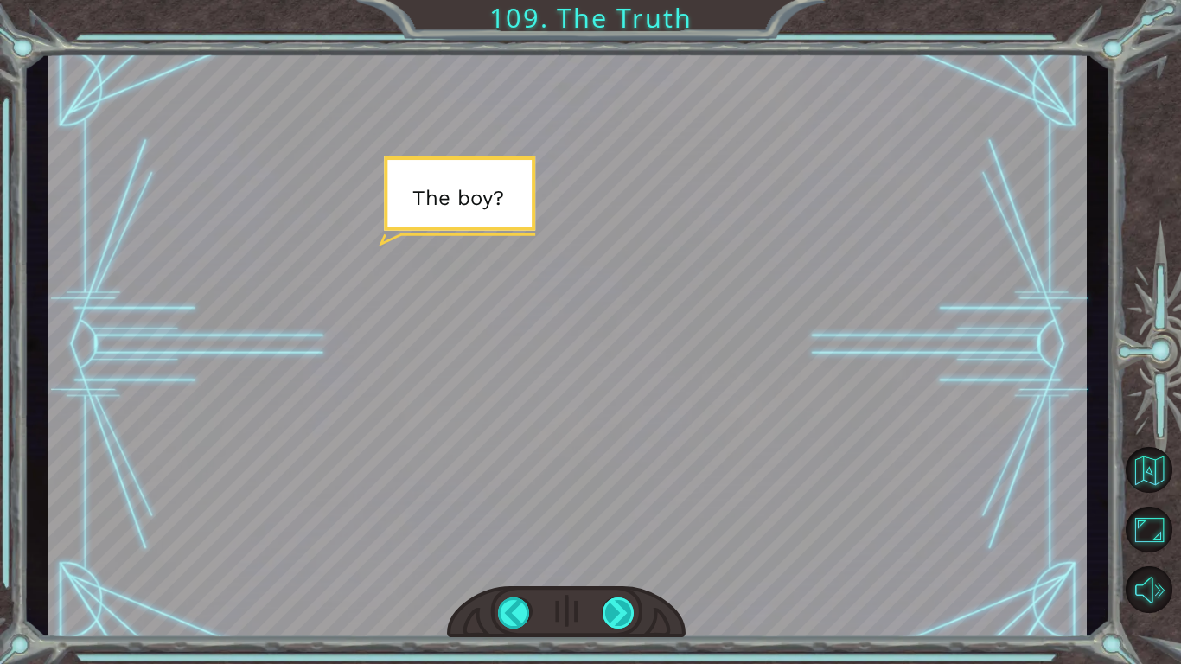
click at [623, 608] on div at bounding box center [618, 612] width 33 height 31
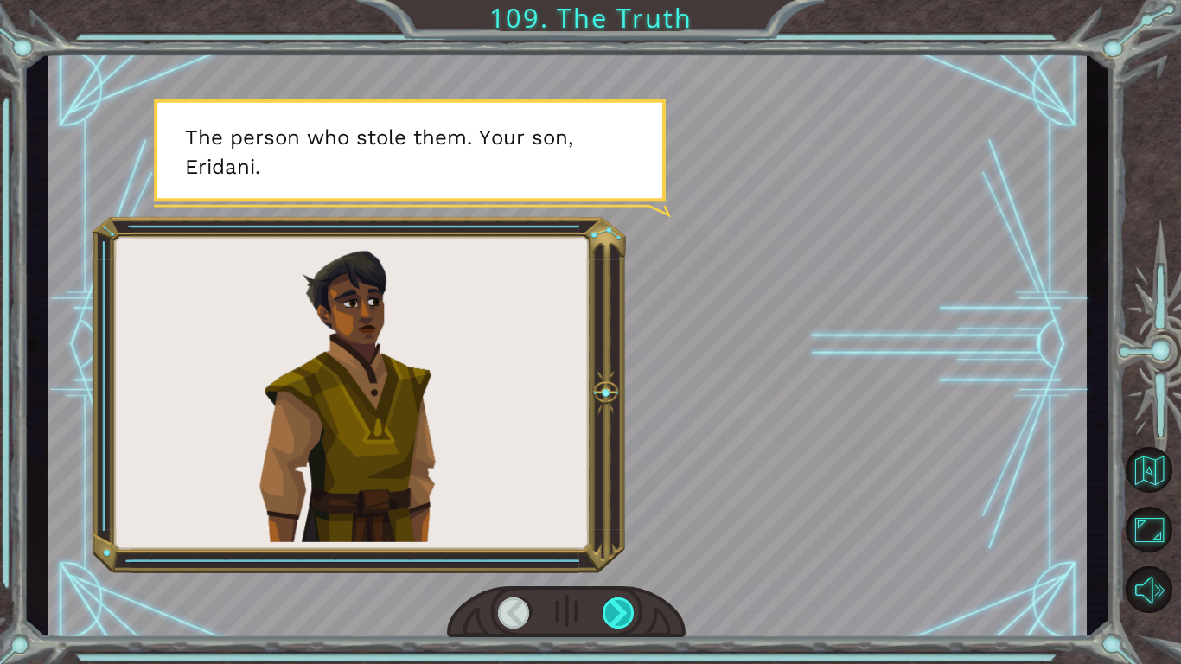
click at [623, 608] on div at bounding box center [618, 612] width 33 height 31
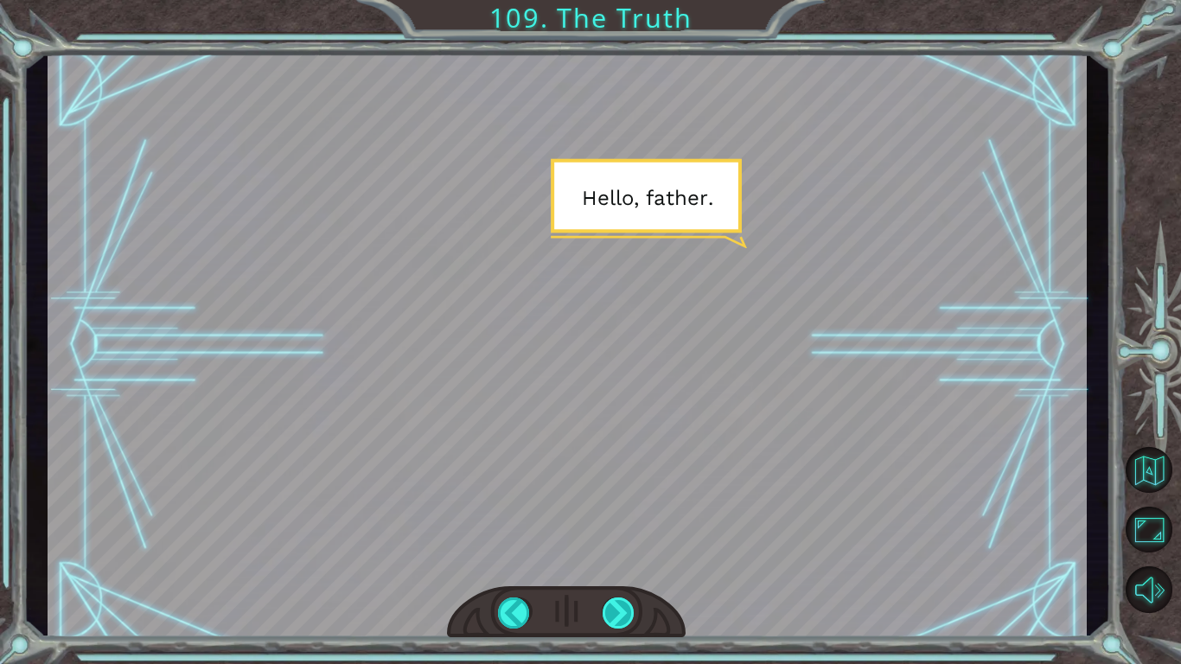
click at [623, 608] on div at bounding box center [618, 612] width 33 height 31
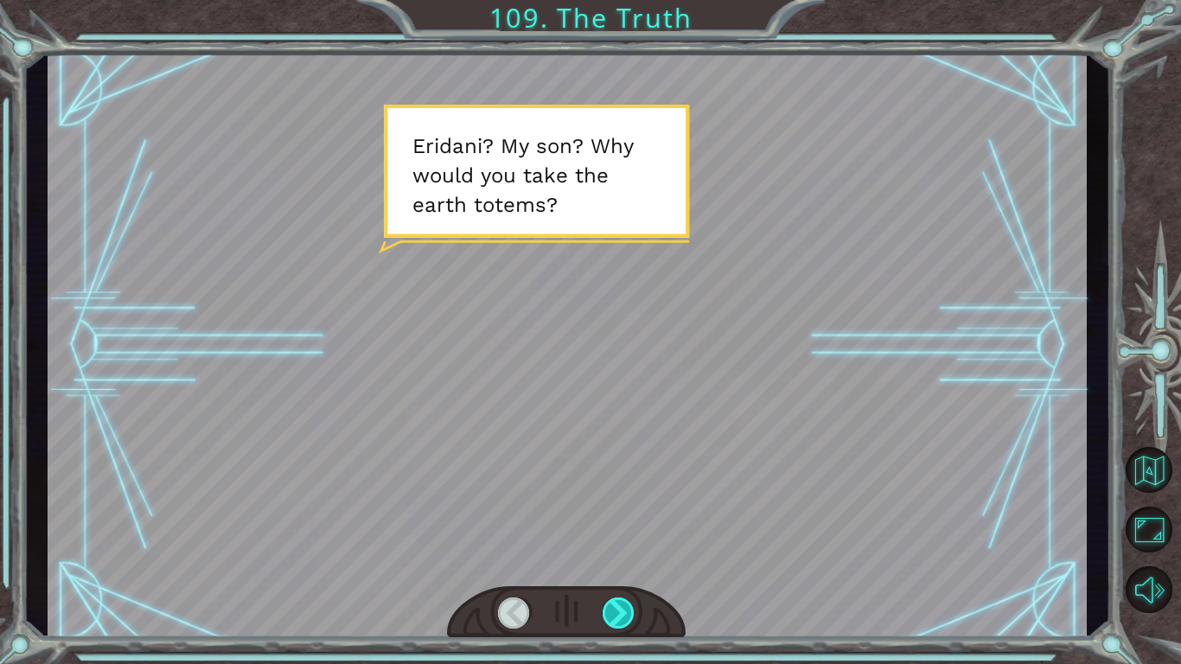
click at [623, 606] on div at bounding box center [618, 612] width 33 height 31
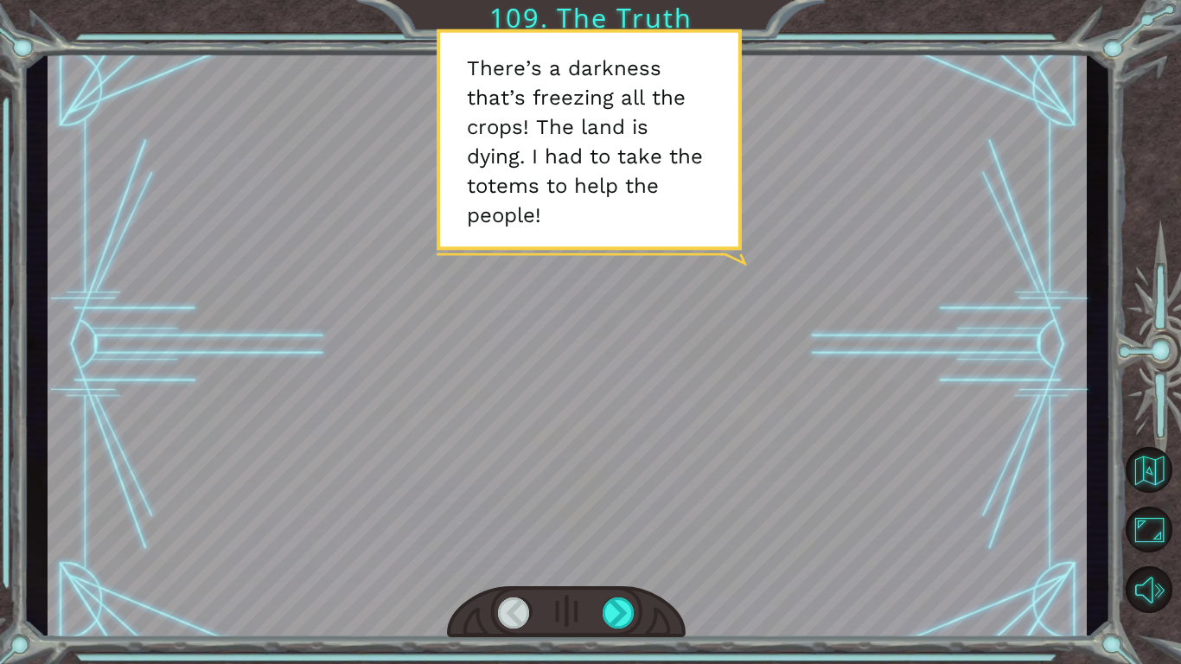
click at [741, 177] on div at bounding box center [567, 345] width 1039 height 584
click at [617, 615] on div at bounding box center [618, 612] width 33 height 31
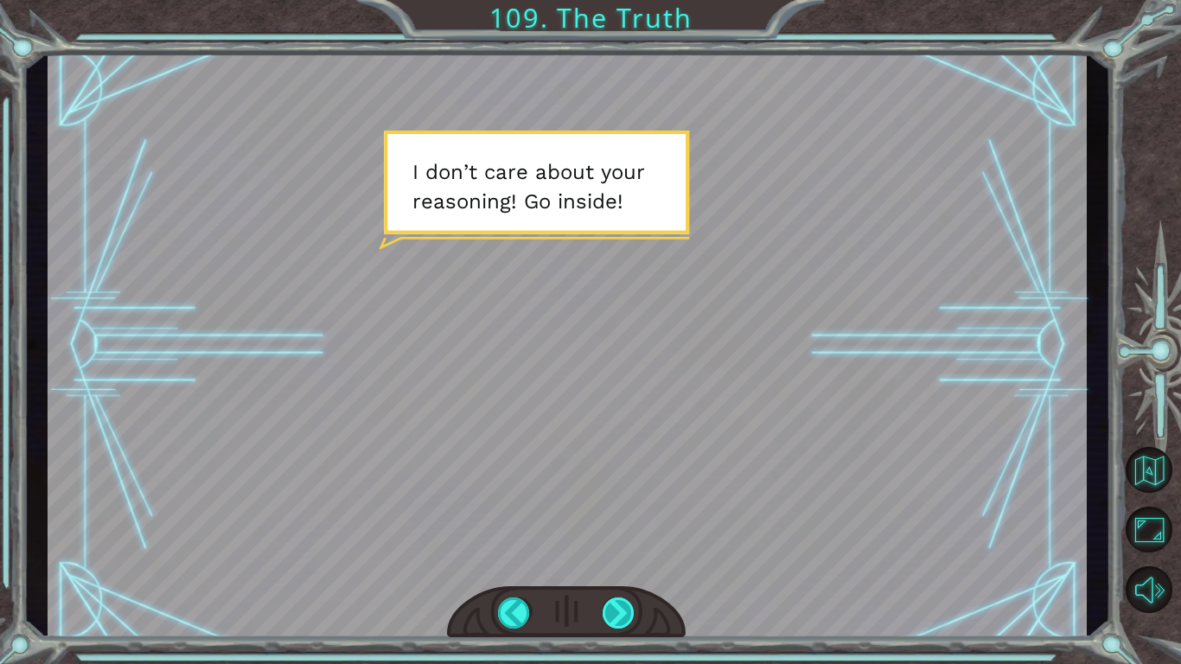
click at [615, 608] on div at bounding box center [618, 612] width 33 height 31
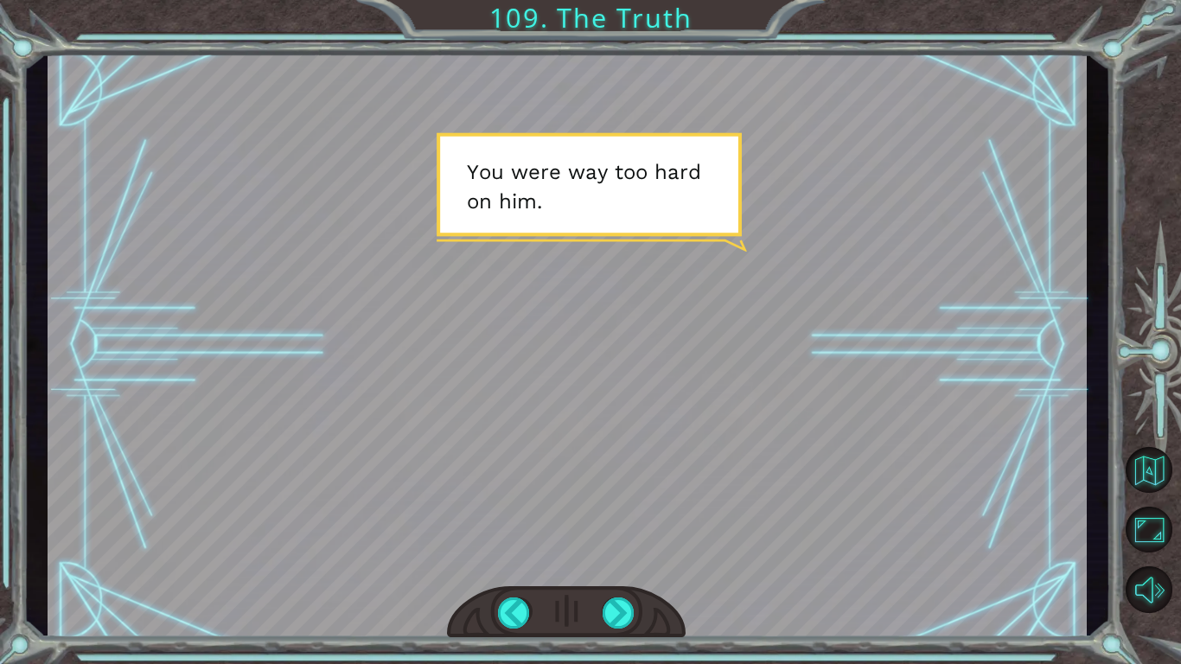
click at [616, 632] on div at bounding box center [566, 612] width 239 height 53
click at [618, 616] on div at bounding box center [618, 612] width 33 height 31
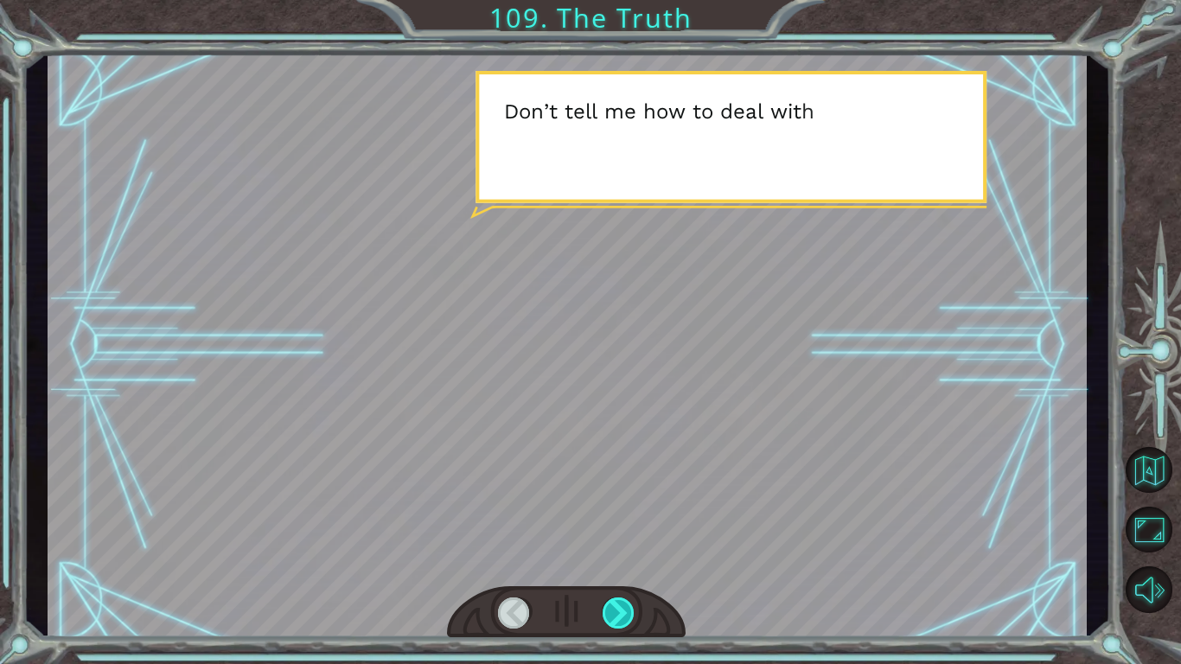
click at [619, 611] on div at bounding box center [618, 612] width 33 height 31
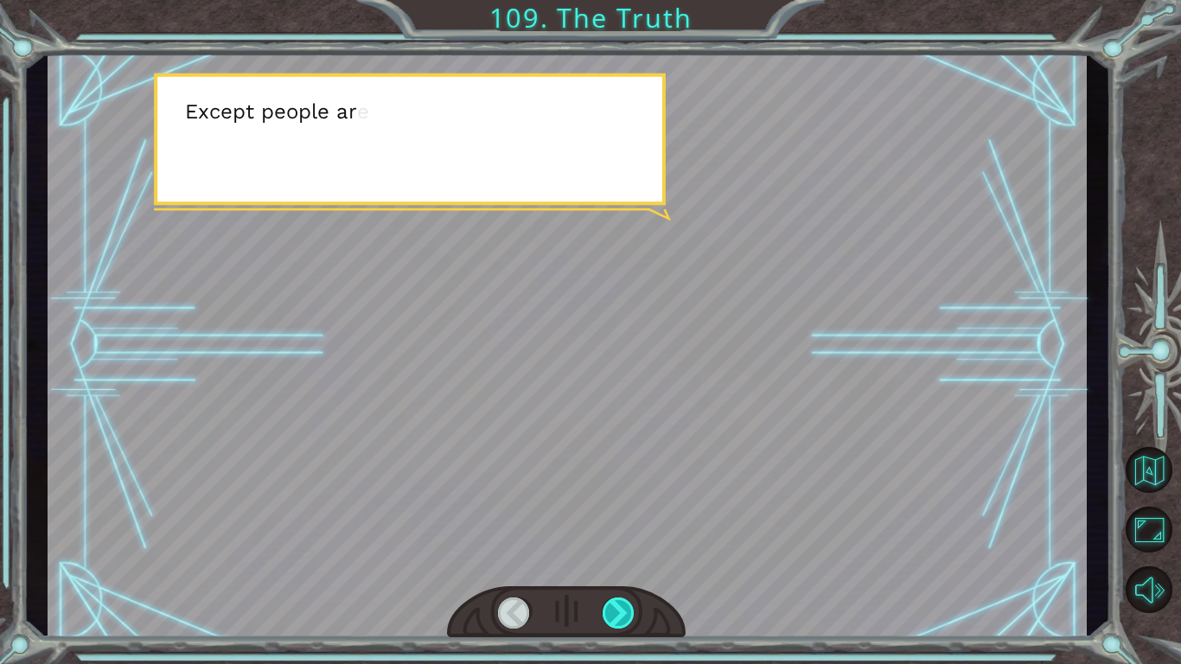
click at [619, 611] on div at bounding box center [618, 612] width 33 height 31
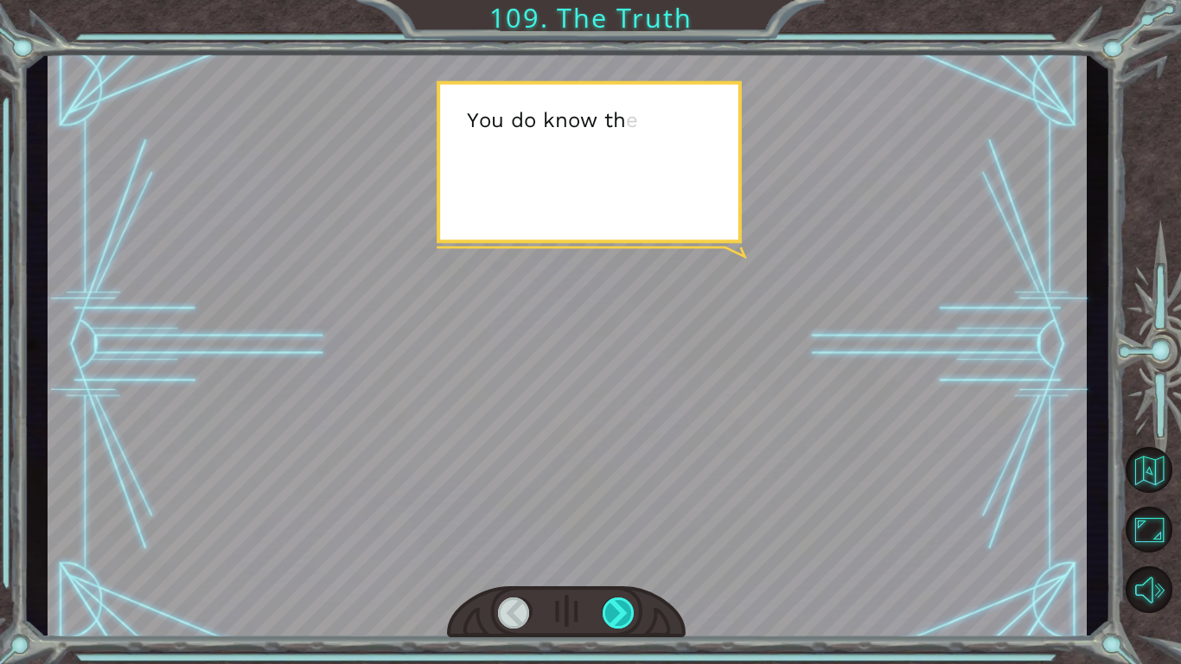
click at [619, 611] on div at bounding box center [618, 612] width 33 height 31
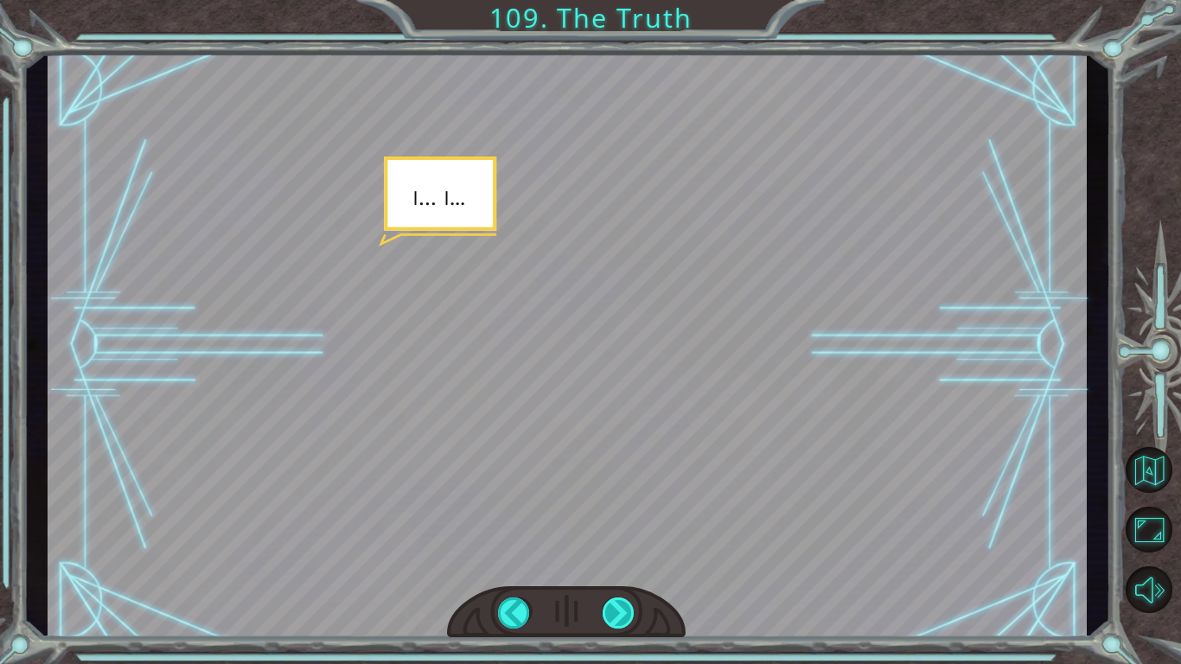
click at [619, 611] on div at bounding box center [618, 612] width 33 height 31
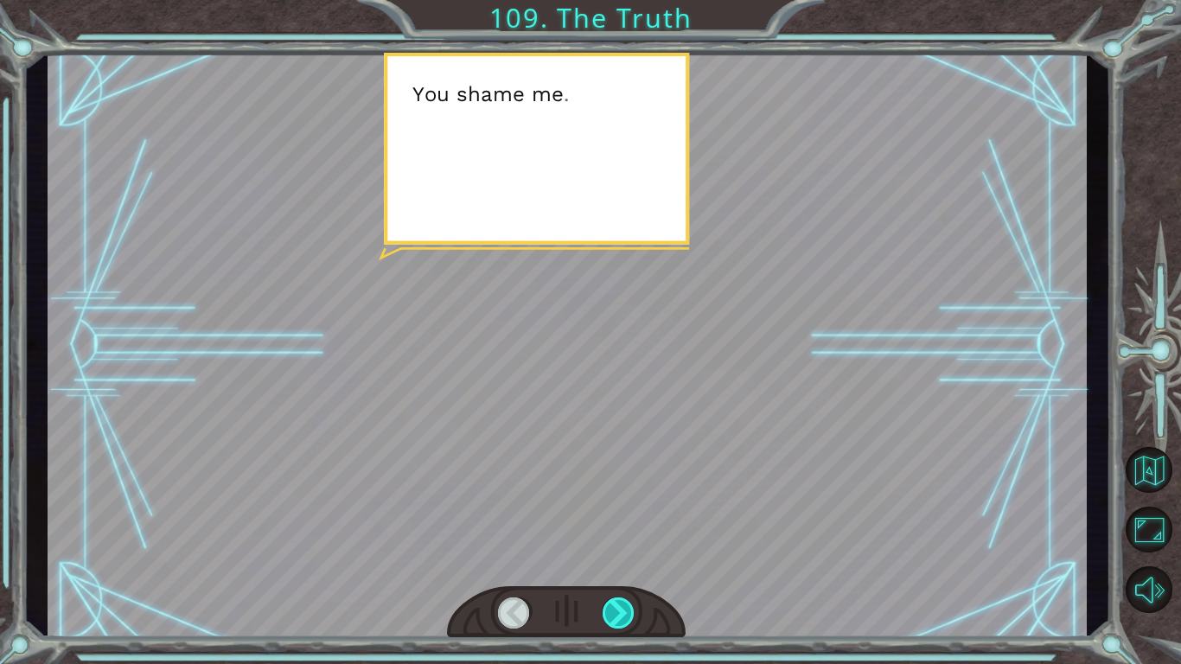
click at [619, 611] on div at bounding box center [618, 612] width 33 height 31
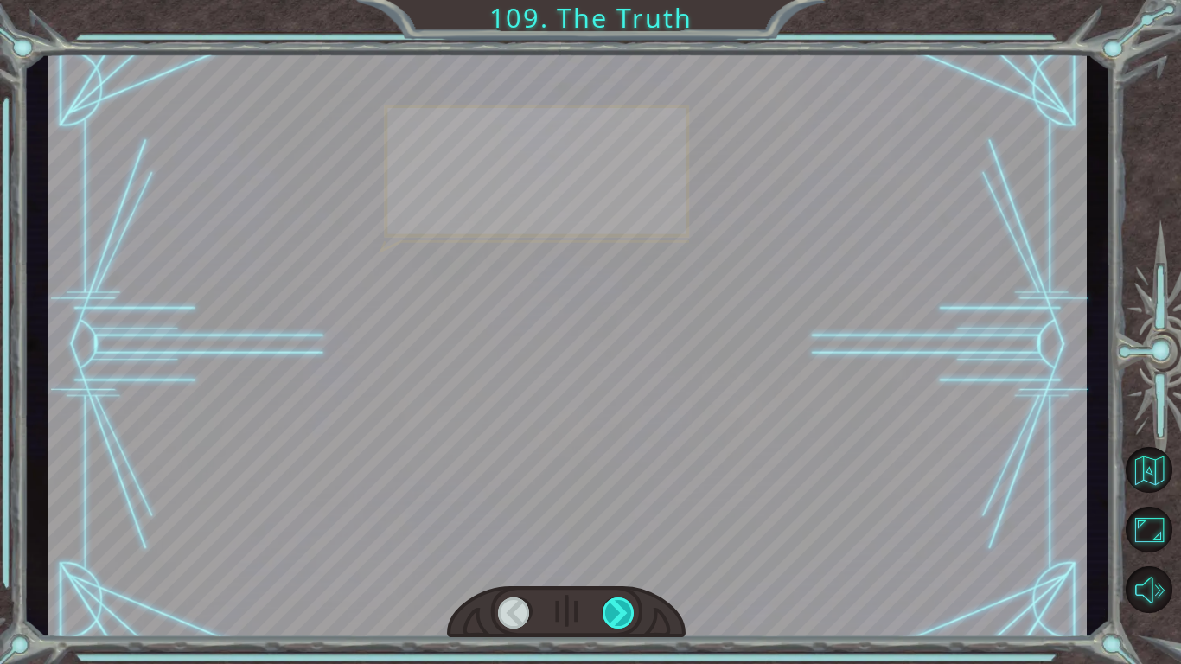
click at [619, 611] on div at bounding box center [618, 612] width 33 height 31
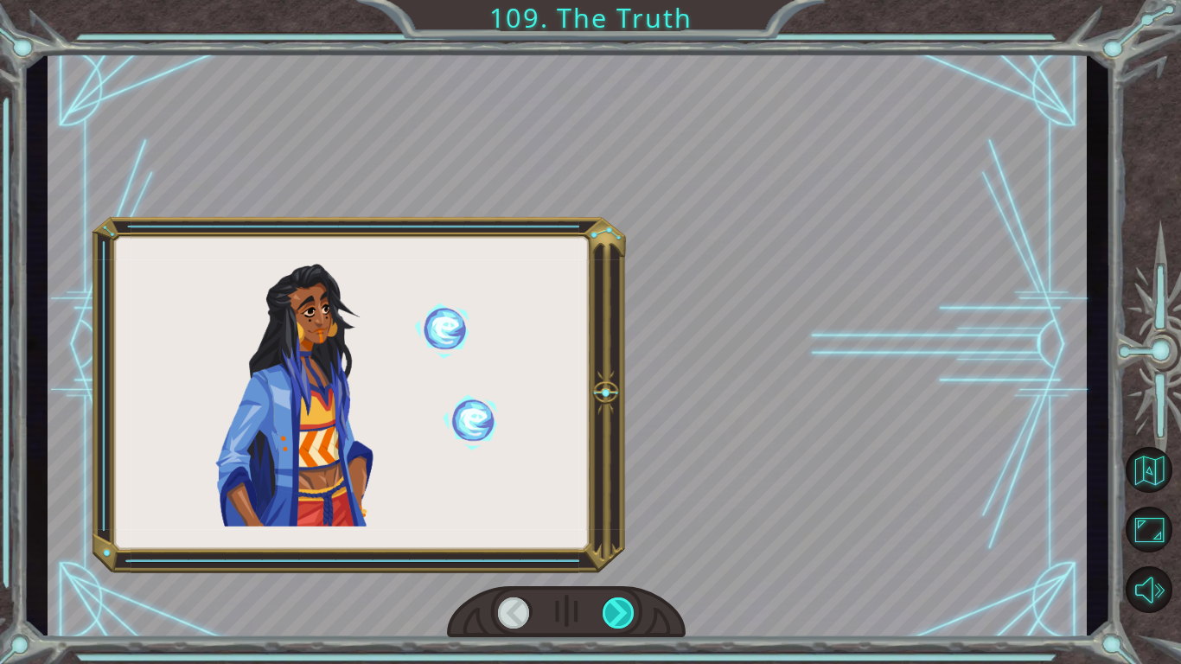
click at [619, 611] on div at bounding box center [618, 612] width 33 height 31
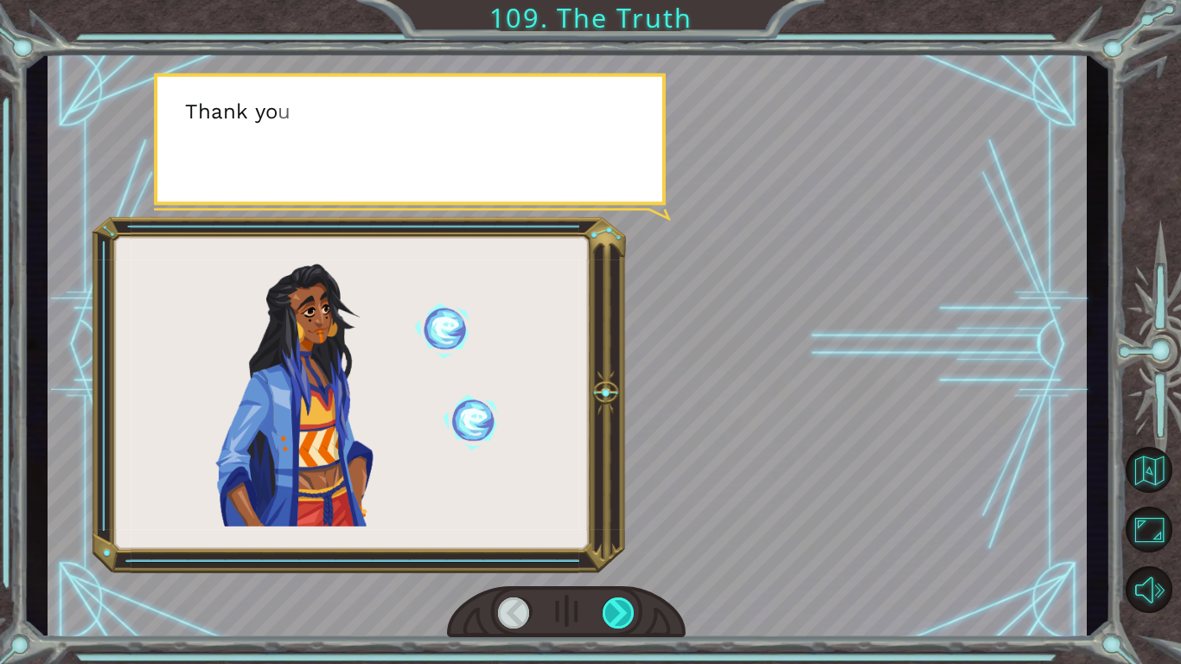
click at [619, 611] on div at bounding box center [618, 612] width 33 height 31
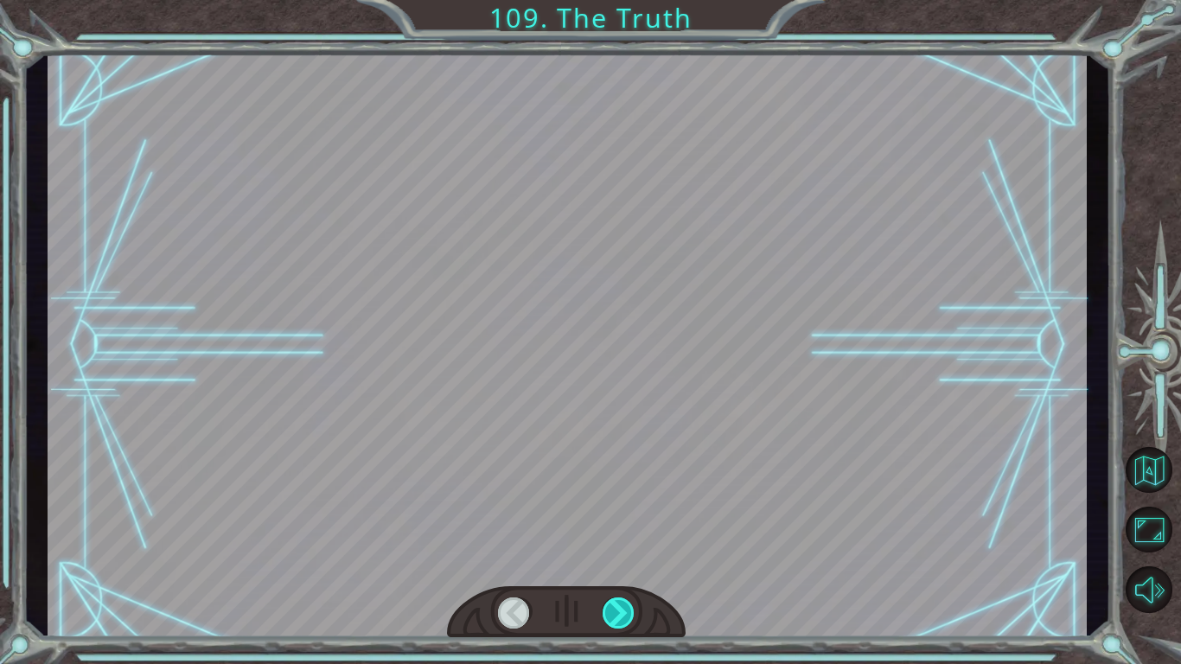
click at [619, 611] on div at bounding box center [618, 612] width 33 height 31
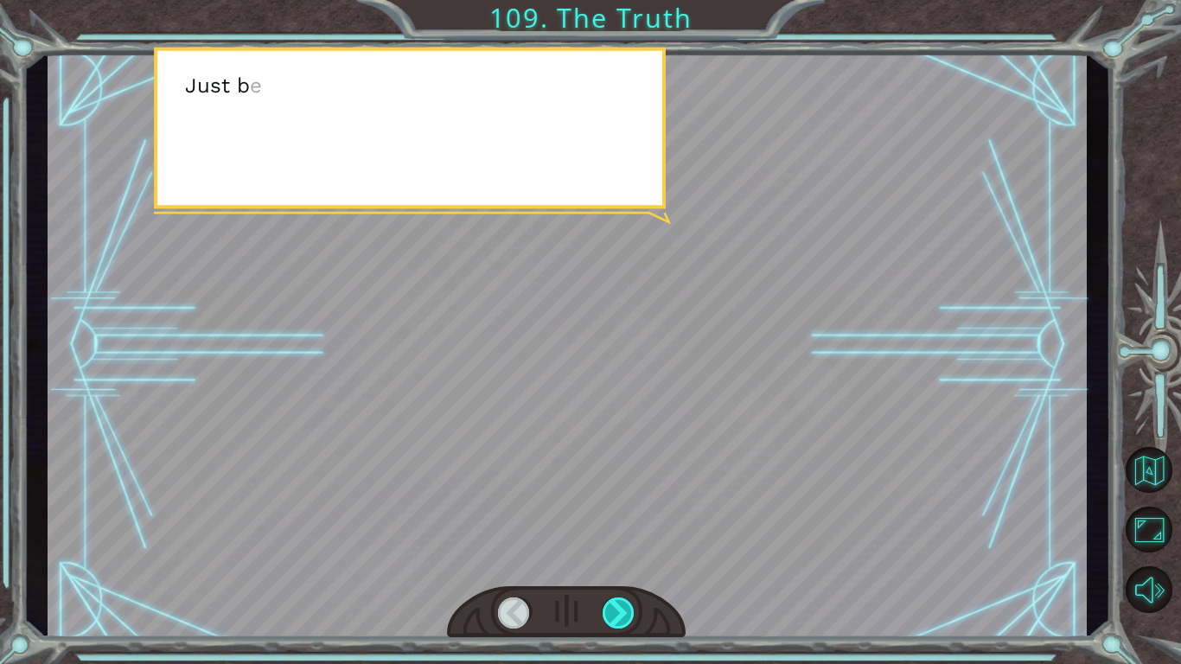
click at [619, 611] on div at bounding box center [618, 612] width 33 height 31
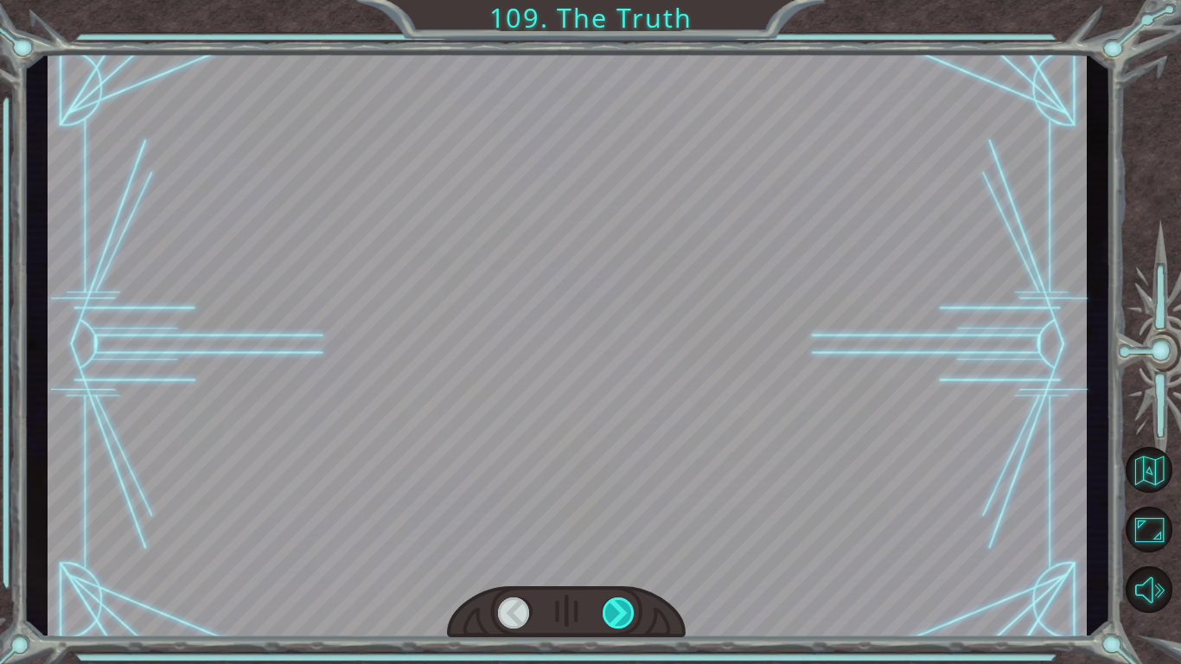
click at [619, 611] on div at bounding box center [618, 612] width 33 height 31
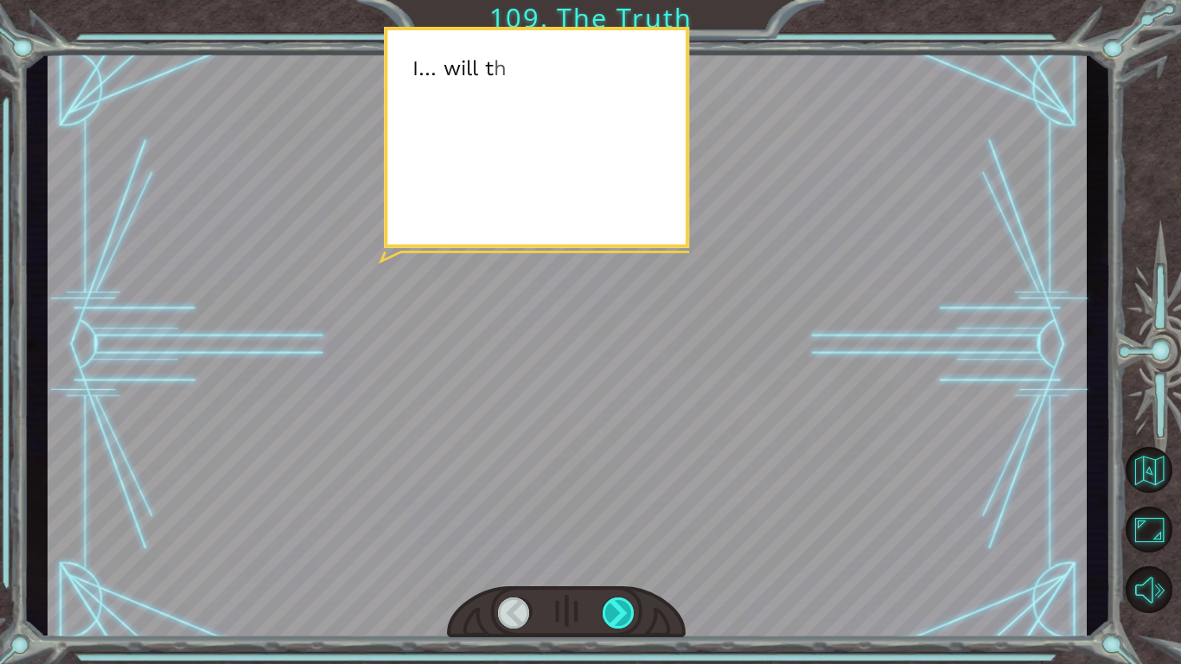
click at [619, 611] on div at bounding box center [618, 612] width 33 height 31
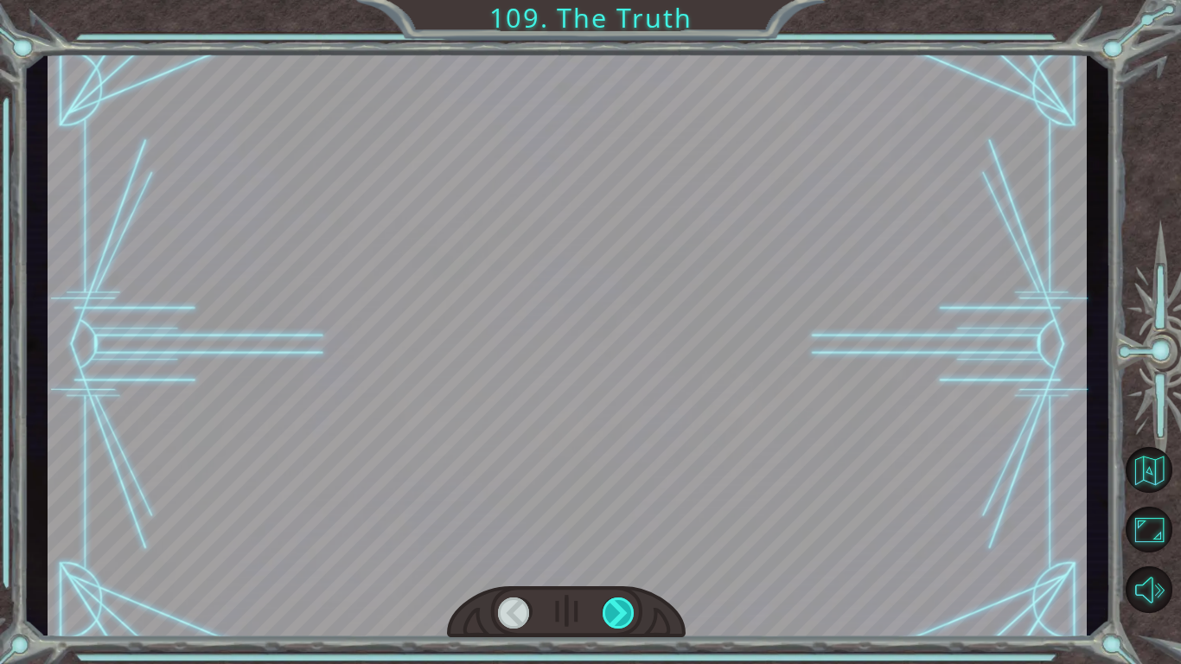
click at [619, 611] on div at bounding box center [618, 612] width 33 height 31
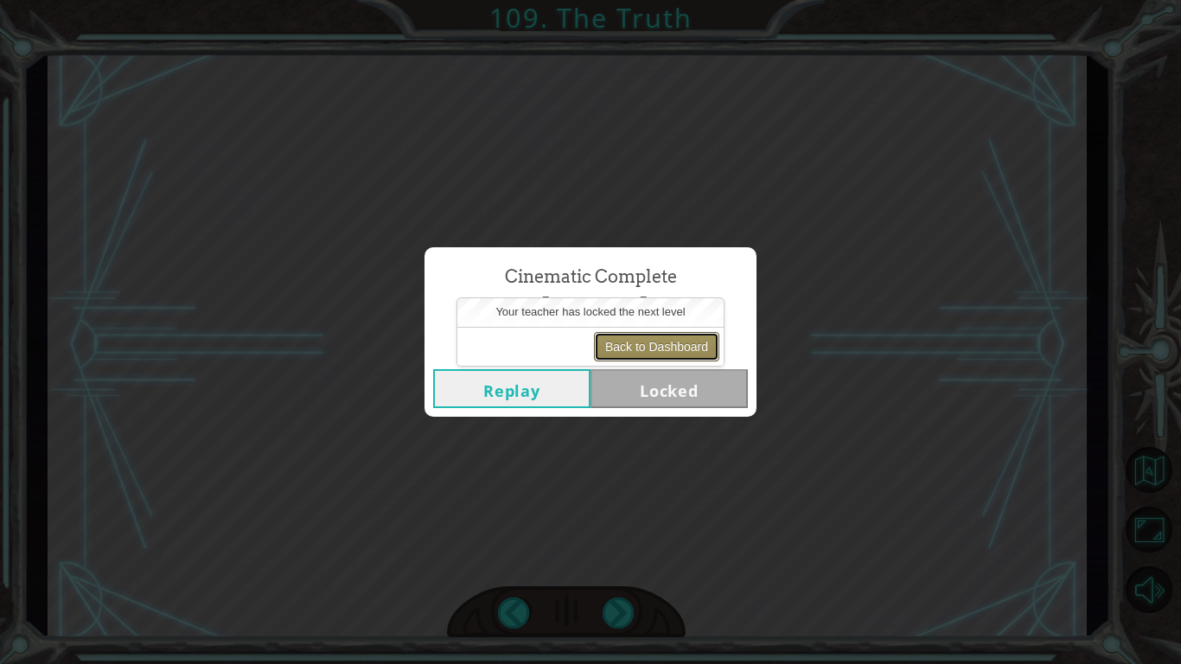
click at [656, 347] on button "Back to Dashboard" at bounding box center [656, 346] width 125 height 29
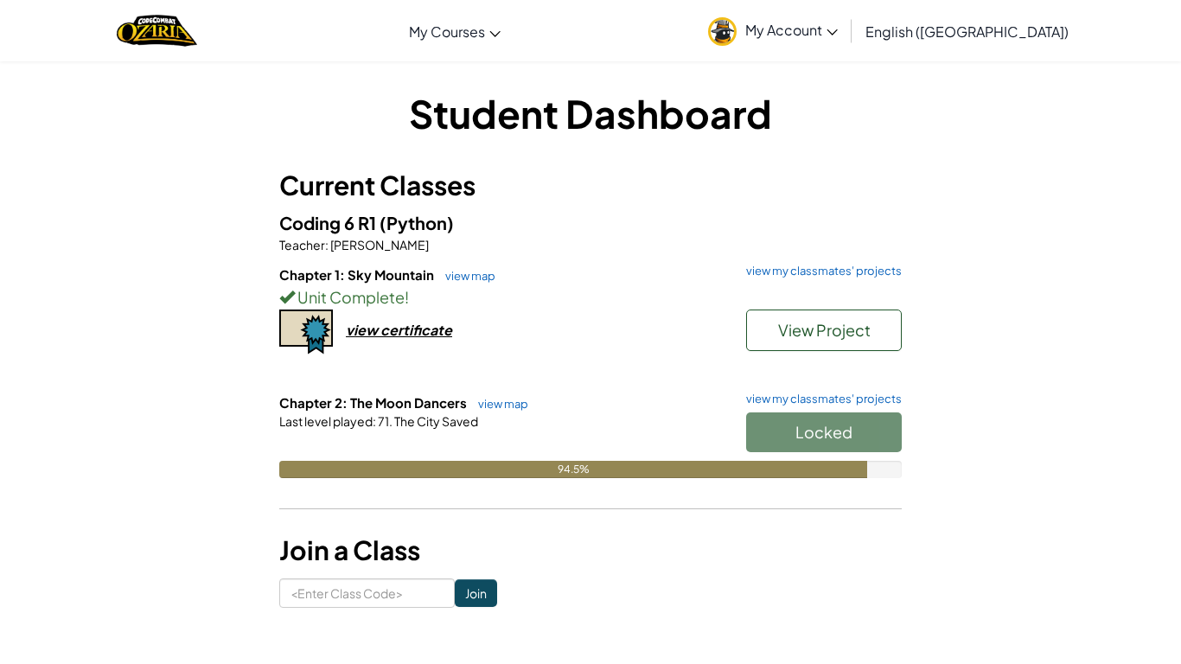
click at [771, 421] on div "Locked" at bounding box center [815, 436] width 173 height 48
click at [822, 417] on div "Locked" at bounding box center [815, 436] width 173 height 48
